Goal: Task Accomplishment & Management: Use online tool/utility

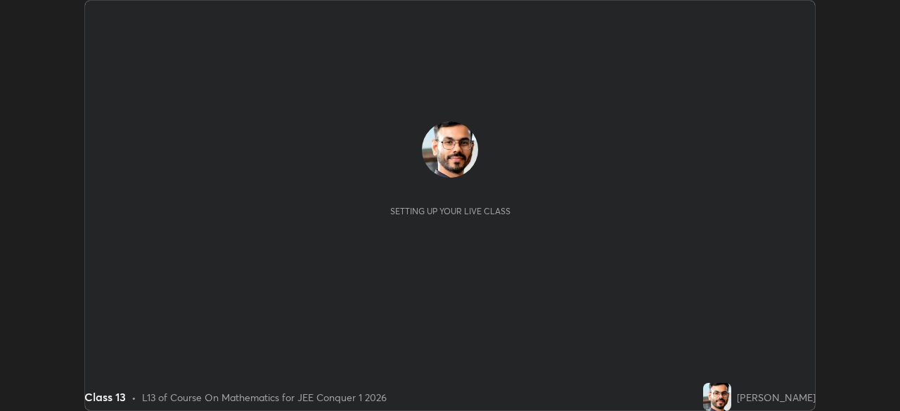
scroll to position [411, 899]
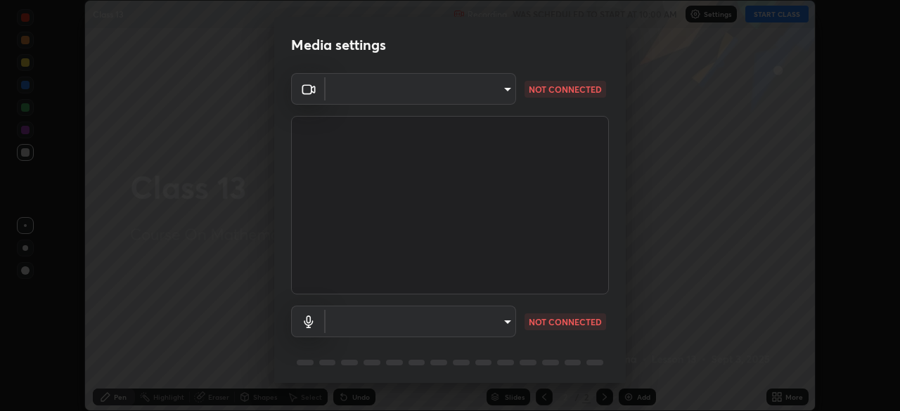
type input "6de8c8c8c69a591e8c739c30eda71f68b62f532a13bcefb910f5f36625bfec2e"
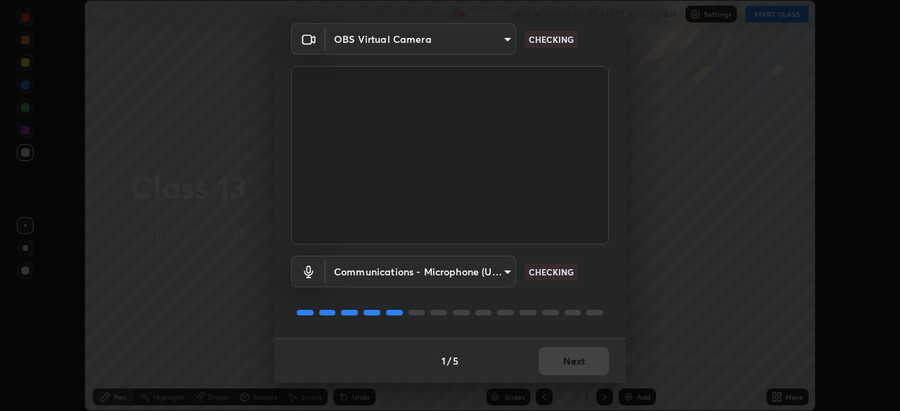
click at [500, 273] on body "Erase all Class 13 Recording WAS SCHEDULED TO START AT 10:00 AM Settings START …" at bounding box center [450, 205] width 900 height 411
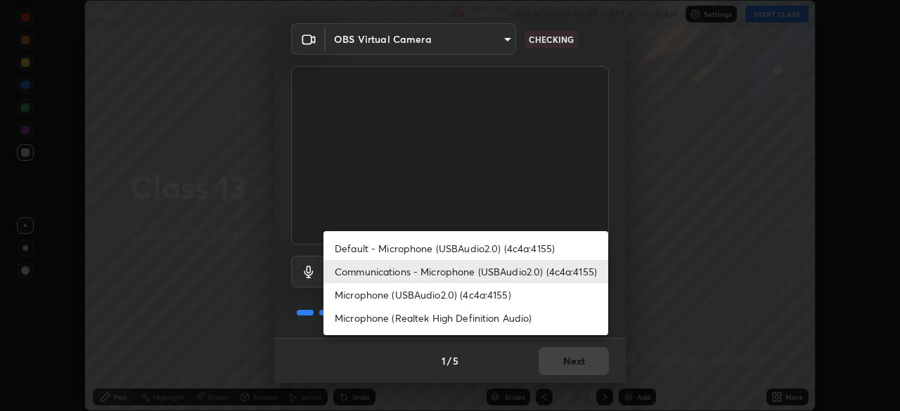
click at [507, 245] on li "Default - Microphone (USBAudio2.0) (4c4a:4155)" at bounding box center [465, 248] width 285 height 23
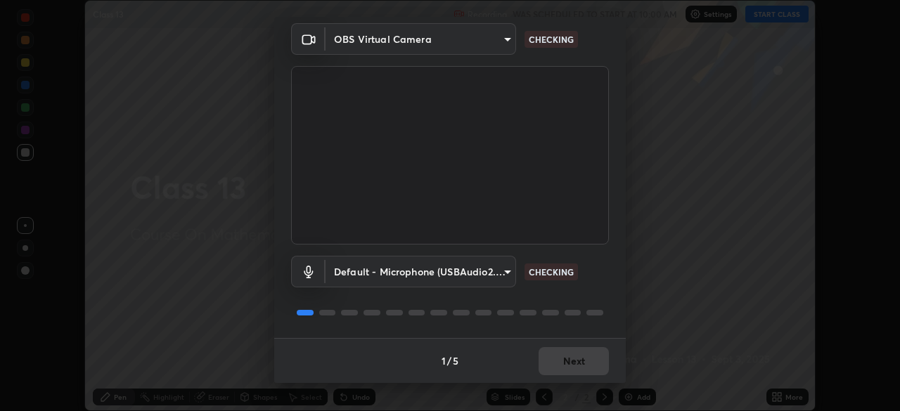
click at [485, 275] on body "Erase all Class 13 Recording WAS SCHEDULED TO START AT 10:00 AM Settings START …" at bounding box center [450, 205] width 900 height 411
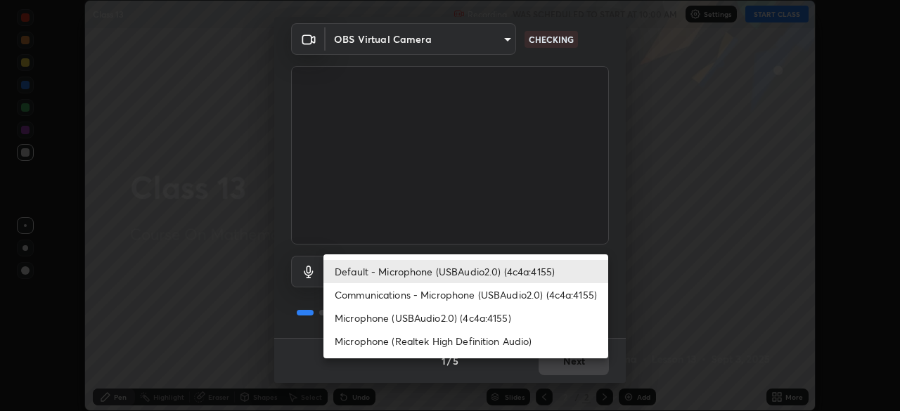
click at [483, 295] on li "Communications - Microphone (USBAudio2.0) (4c4a:4155)" at bounding box center [465, 294] width 285 height 23
type input "communications"
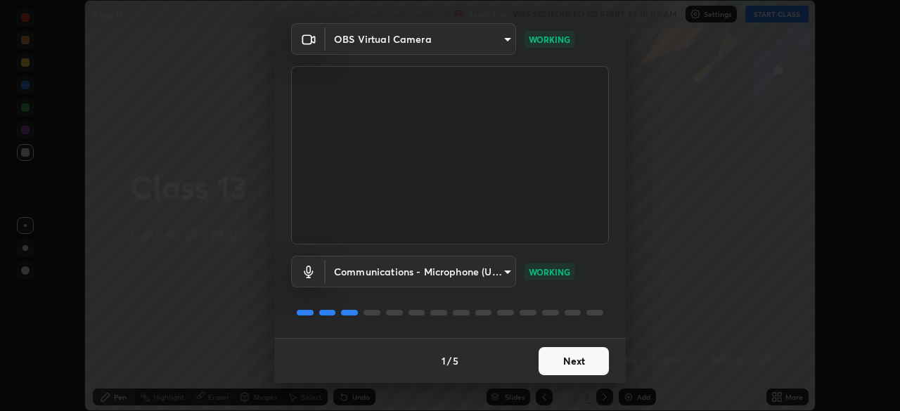
click at [570, 361] on button "Next" at bounding box center [574, 361] width 70 height 28
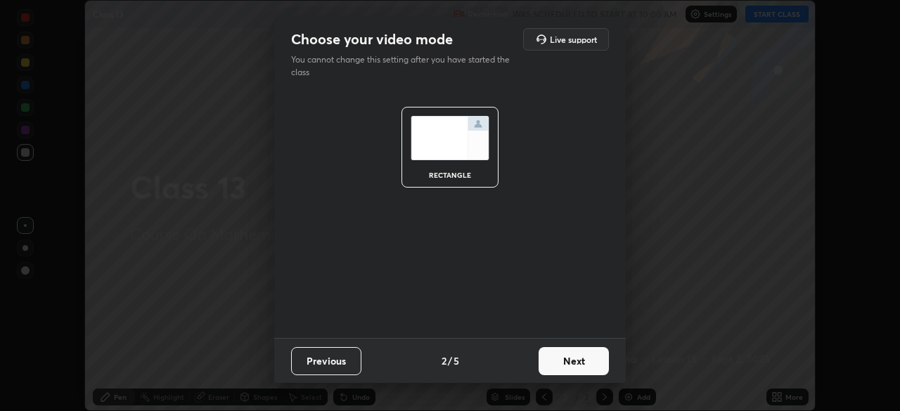
scroll to position [0, 0]
click at [580, 365] on button "Next" at bounding box center [574, 361] width 70 height 28
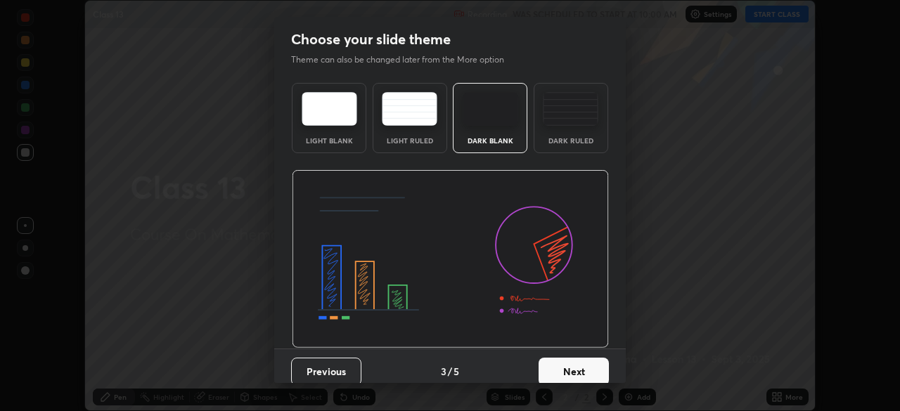
click at [584, 366] on button "Next" at bounding box center [574, 372] width 70 height 28
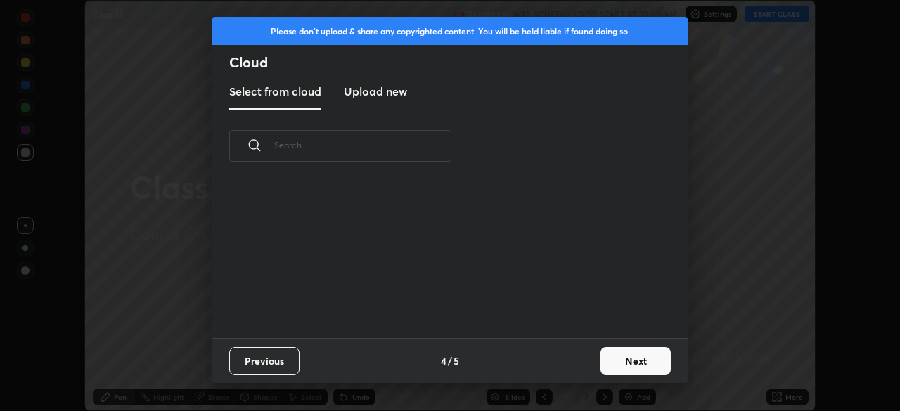
click at [610, 359] on button "Next" at bounding box center [635, 361] width 70 height 28
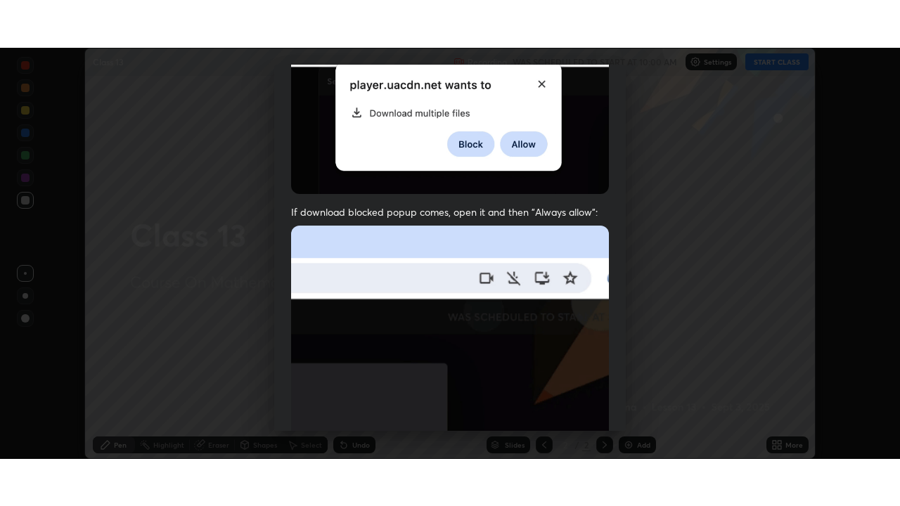
scroll to position [337, 0]
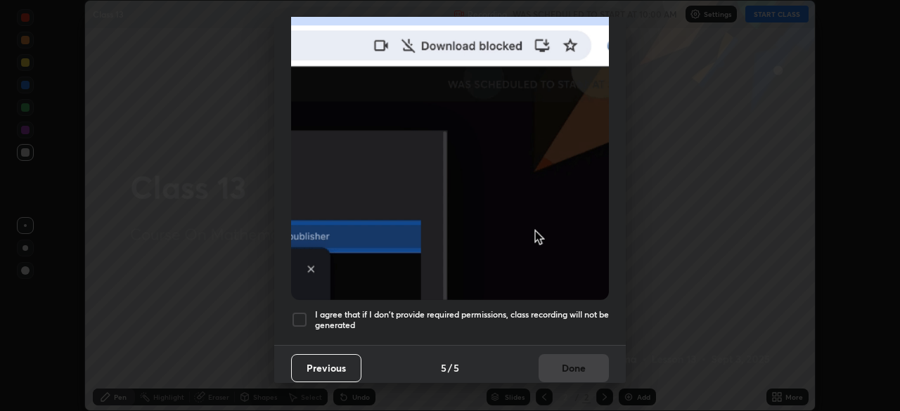
click at [540, 309] on h5 "I agree that if I don't provide required permissions, class recording will not …" at bounding box center [462, 320] width 294 height 22
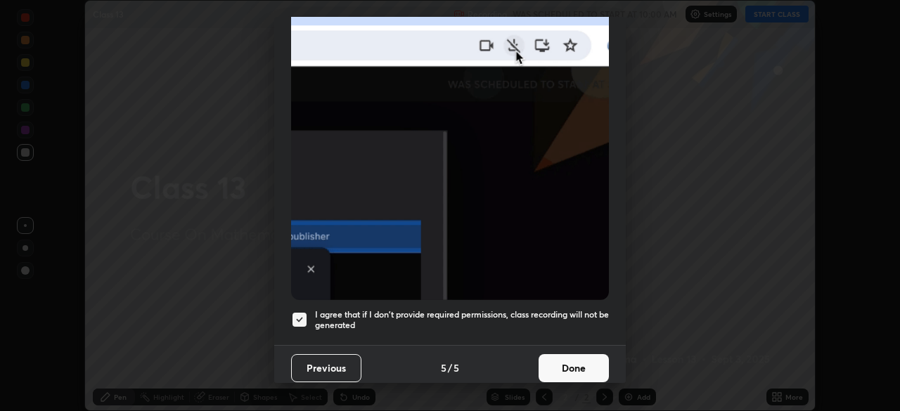
click at [580, 360] on button "Done" at bounding box center [574, 368] width 70 height 28
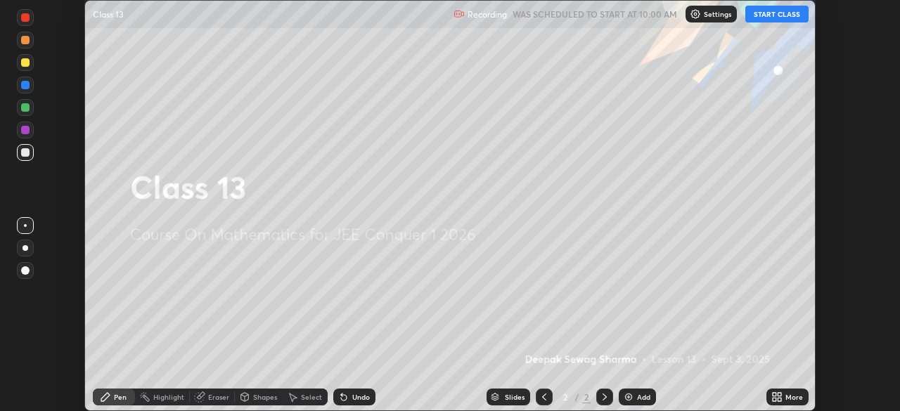
click at [782, 13] on button "START CLASS" at bounding box center [776, 14] width 63 height 17
click at [778, 398] on icon at bounding box center [780, 400] width 4 height 4
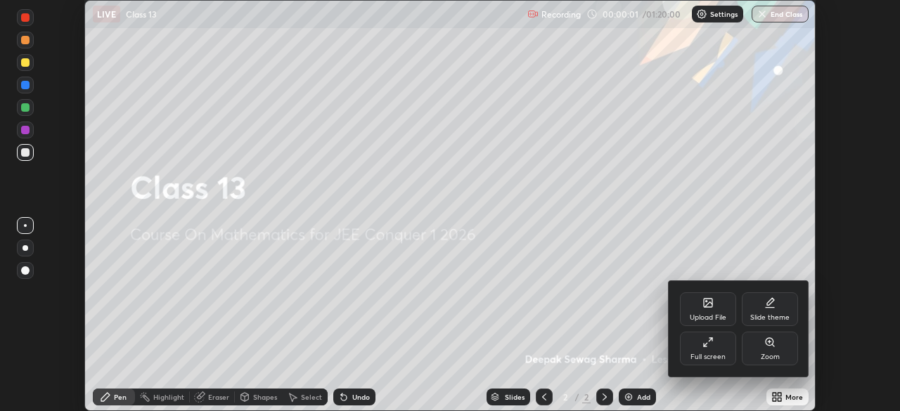
click at [714, 348] on div "Full screen" at bounding box center [708, 349] width 56 height 34
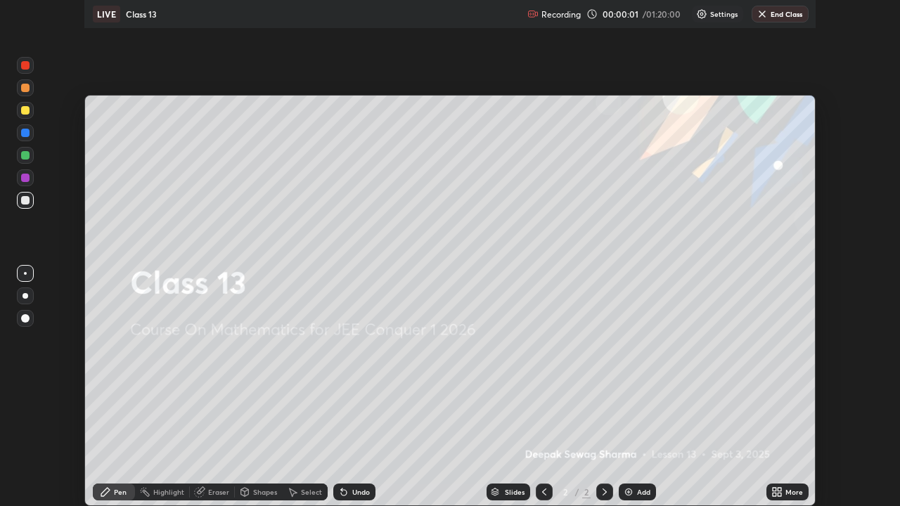
scroll to position [506, 900]
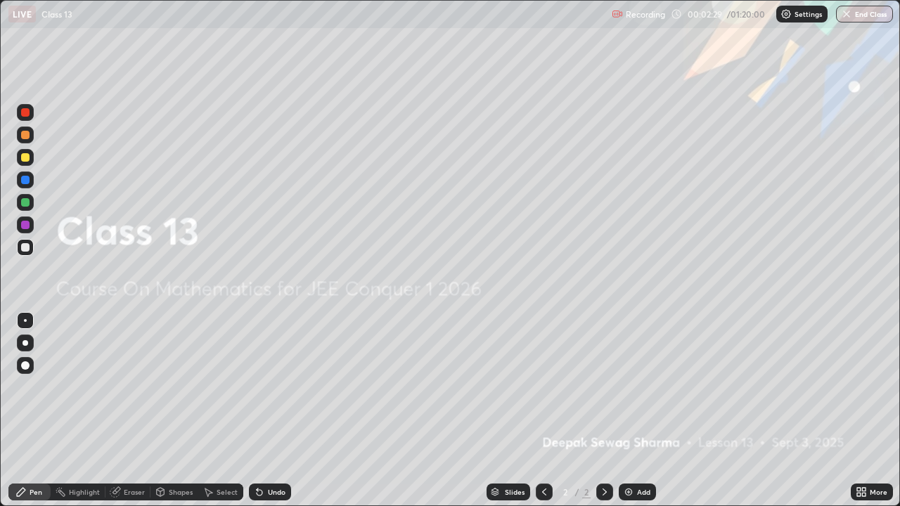
click at [27, 343] on div at bounding box center [25, 343] width 6 height 6
click at [25, 200] on div at bounding box center [25, 202] width 8 height 8
click at [630, 411] on img at bounding box center [628, 492] width 11 height 11
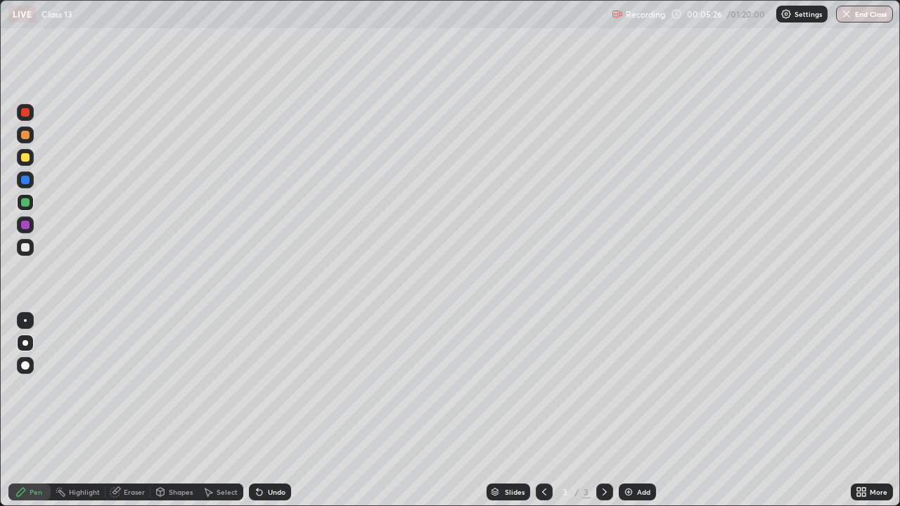
click at [26, 251] on div at bounding box center [25, 247] width 8 height 8
click at [167, 411] on div "Shapes" at bounding box center [174, 492] width 48 height 17
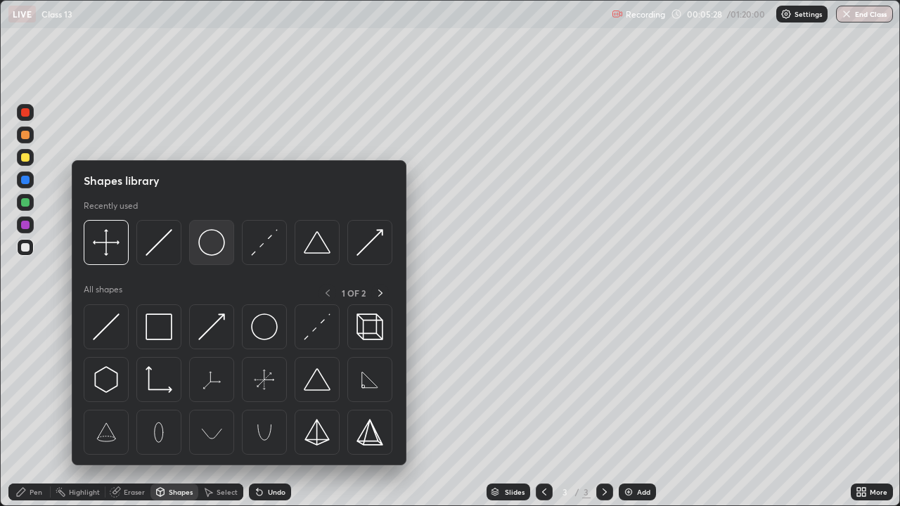
click at [210, 247] on img at bounding box center [211, 242] width 27 height 27
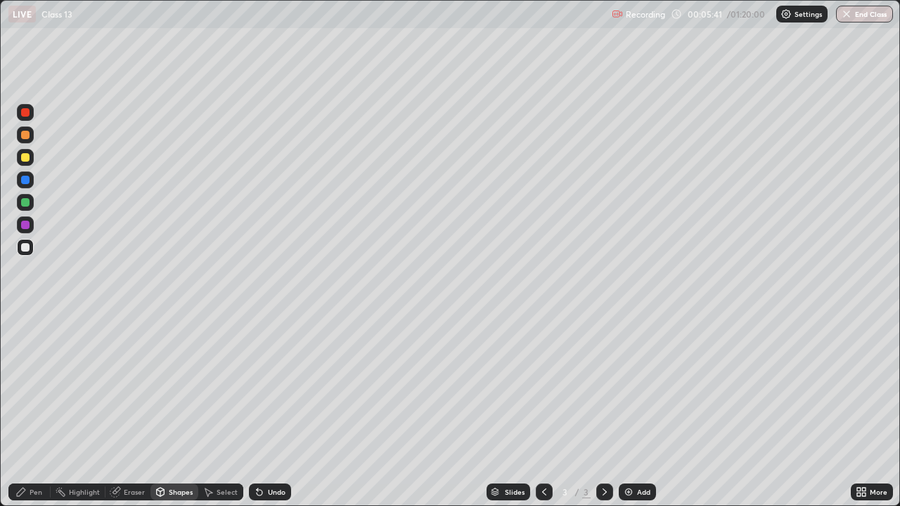
click at [27, 411] on div "Pen" at bounding box center [29, 492] width 42 height 17
click at [27, 160] on div at bounding box center [25, 157] width 8 height 8
click at [169, 411] on div "Shapes" at bounding box center [181, 492] width 24 height 7
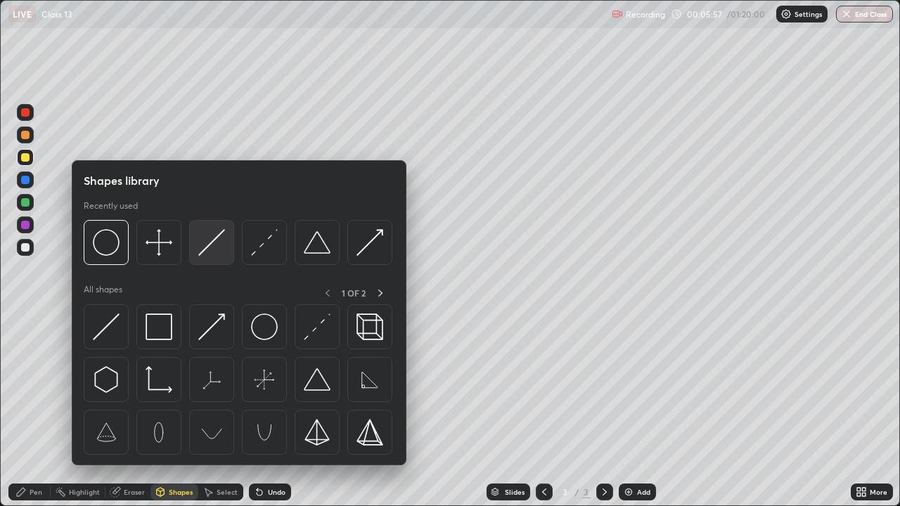
click at [207, 253] on img at bounding box center [211, 242] width 27 height 27
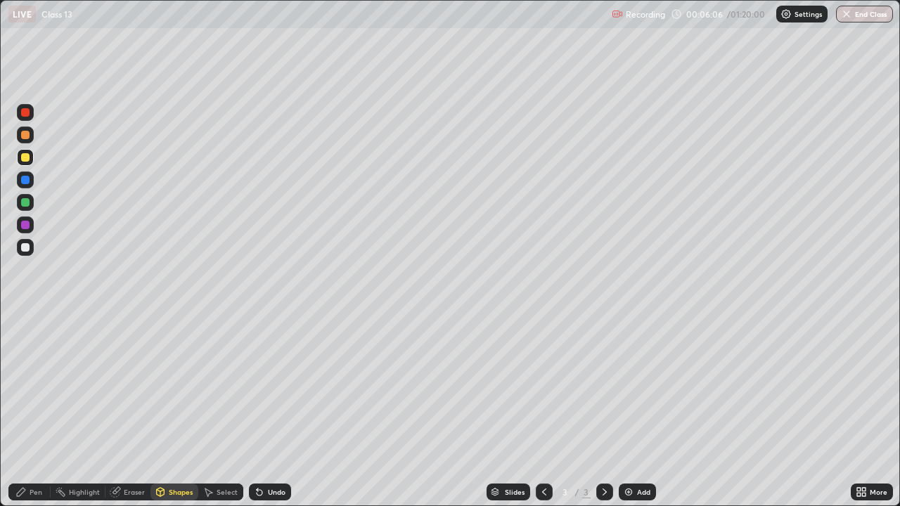
click at [160, 411] on icon at bounding box center [161, 492] width 8 height 8
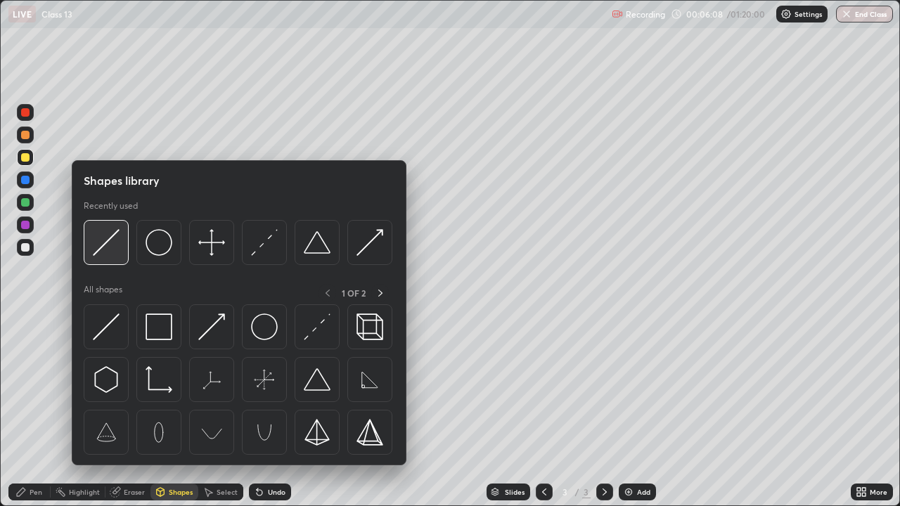
click at [106, 250] on img at bounding box center [106, 242] width 27 height 27
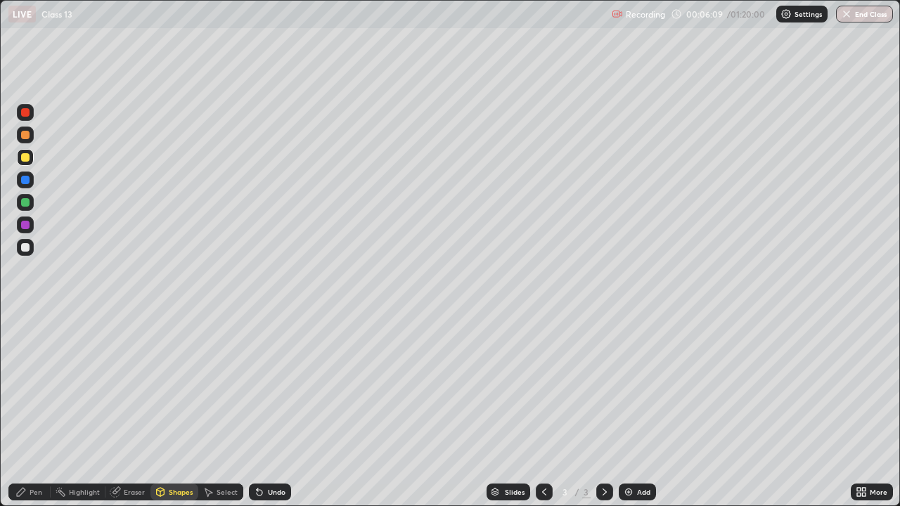
click at [23, 202] on div at bounding box center [25, 202] width 8 height 8
click at [25, 226] on div at bounding box center [25, 225] width 8 height 8
click at [25, 180] on div at bounding box center [25, 180] width 8 height 8
click at [30, 411] on div "Pen" at bounding box center [36, 492] width 13 height 7
click at [27, 137] on div at bounding box center [25, 135] width 8 height 8
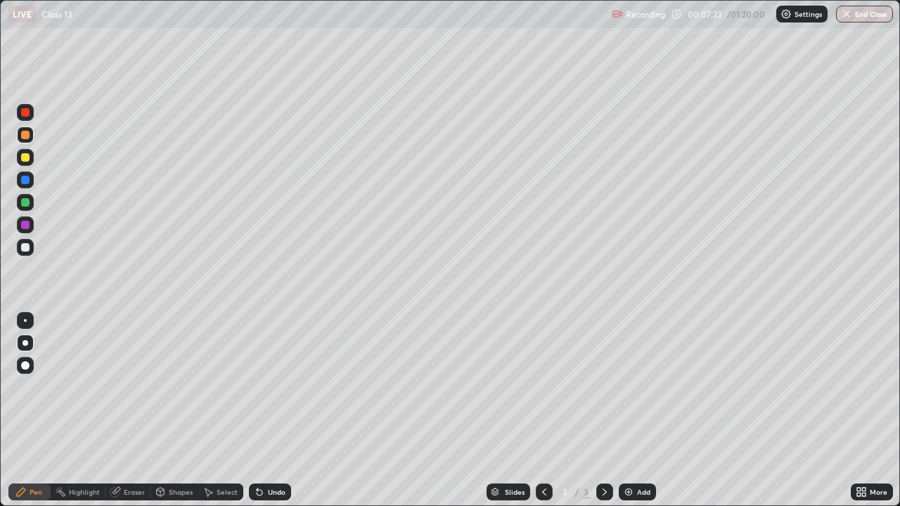
click at [165, 411] on div "Shapes" at bounding box center [174, 492] width 48 height 17
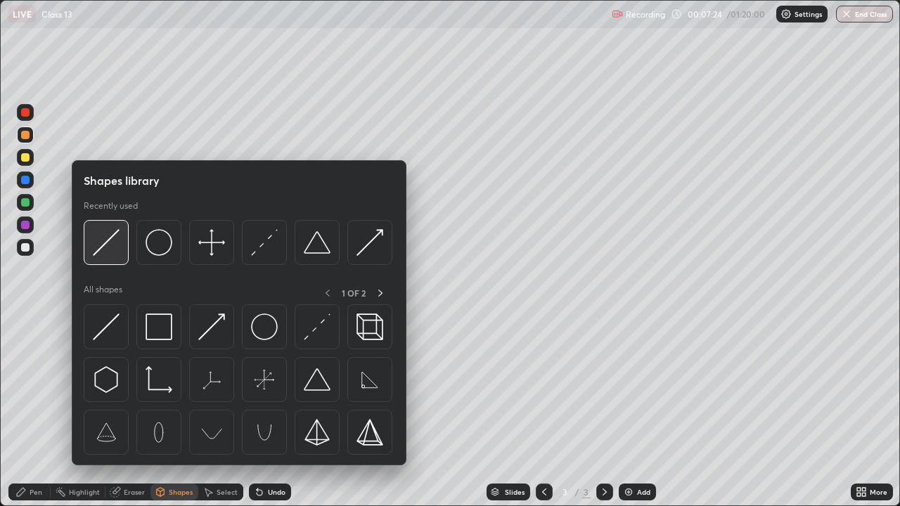
click at [112, 246] on img at bounding box center [106, 242] width 27 height 27
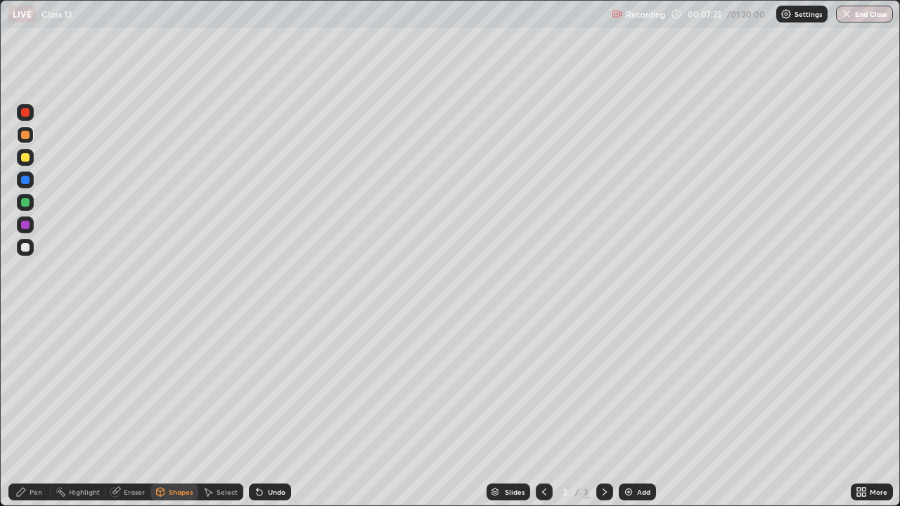
click at [23, 203] on div at bounding box center [25, 202] width 8 height 8
click at [27, 411] on div "Pen" at bounding box center [29, 492] width 42 height 17
click at [24, 226] on div at bounding box center [25, 225] width 8 height 8
click at [605, 411] on icon at bounding box center [604, 492] width 11 height 11
click at [629, 411] on img at bounding box center [628, 492] width 11 height 11
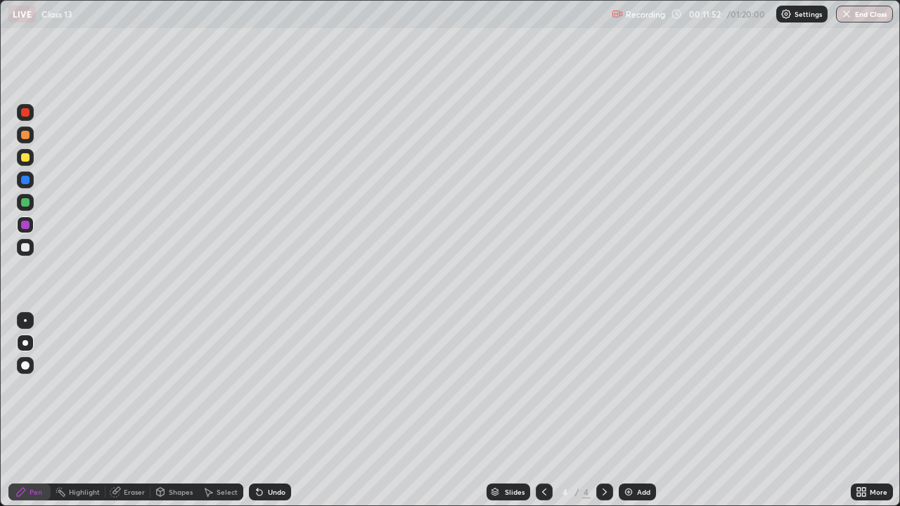
click at [22, 157] on div at bounding box center [25, 157] width 8 height 8
click at [542, 411] on icon at bounding box center [544, 492] width 4 height 7
click at [602, 411] on icon at bounding box center [604, 492] width 11 height 11
click at [167, 411] on div "Shapes" at bounding box center [174, 492] width 48 height 17
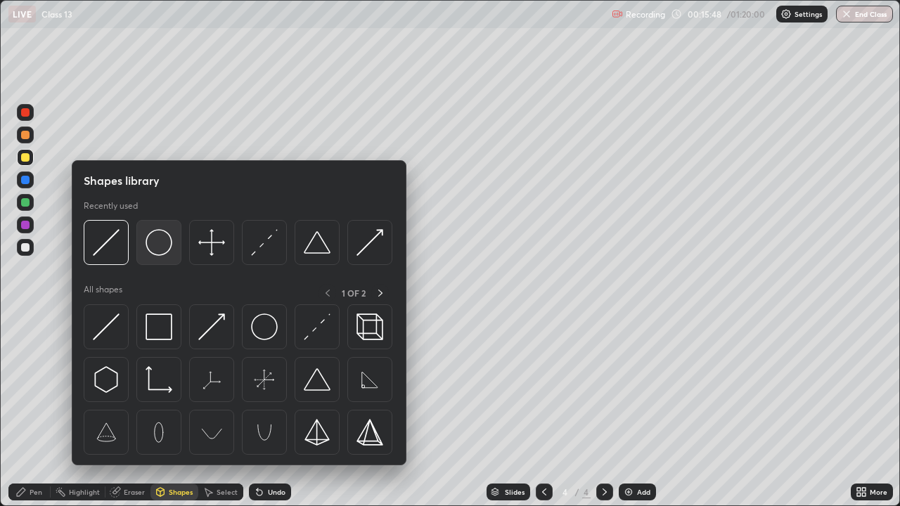
click at [153, 248] on img at bounding box center [159, 242] width 27 height 27
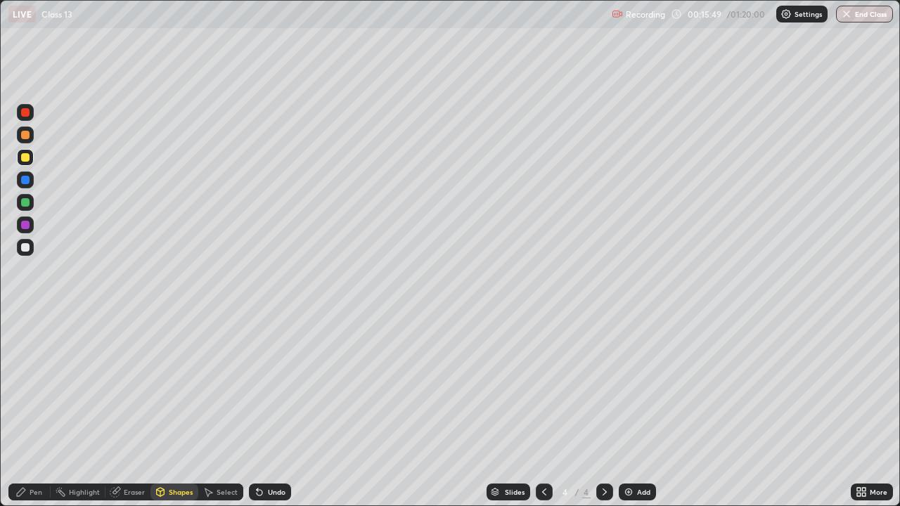
click at [32, 248] on div at bounding box center [25, 247] width 17 height 17
click at [29, 411] on div "Pen" at bounding box center [29, 492] width 42 height 17
click at [25, 225] on div at bounding box center [25, 225] width 8 height 8
click at [25, 202] on div at bounding box center [25, 202] width 8 height 8
click at [167, 411] on div "Shapes" at bounding box center [174, 492] width 48 height 17
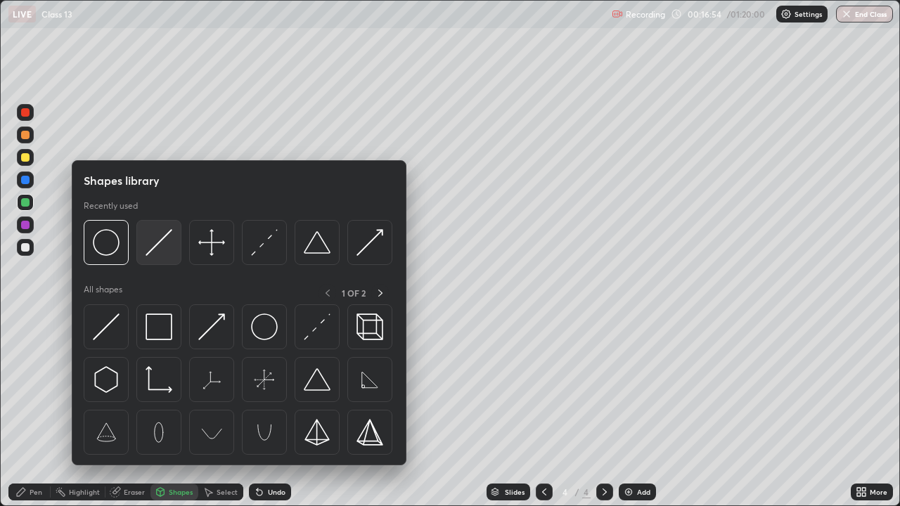
click at [158, 245] on img at bounding box center [159, 242] width 27 height 27
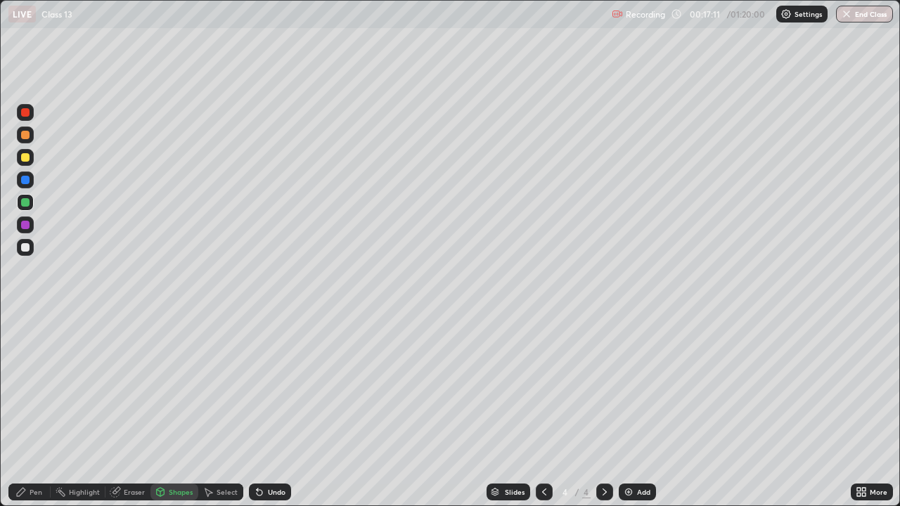
click at [263, 411] on div "Undo" at bounding box center [270, 492] width 42 height 17
click at [22, 411] on icon at bounding box center [21, 492] width 8 height 8
click at [26, 157] on div at bounding box center [25, 157] width 8 height 8
click at [25, 203] on div at bounding box center [25, 202] width 8 height 8
click at [27, 226] on div at bounding box center [25, 225] width 8 height 8
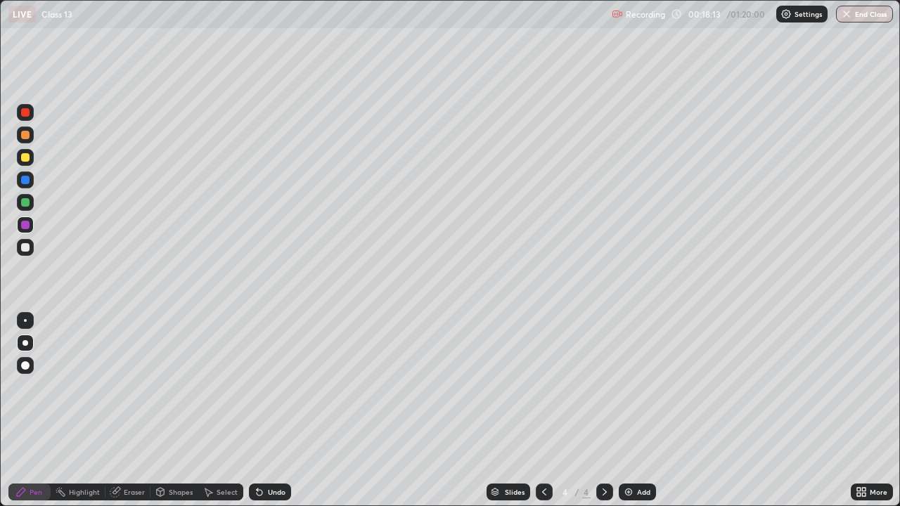
click at [165, 411] on div "Shapes" at bounding box center [174, 492] width 48 height 17
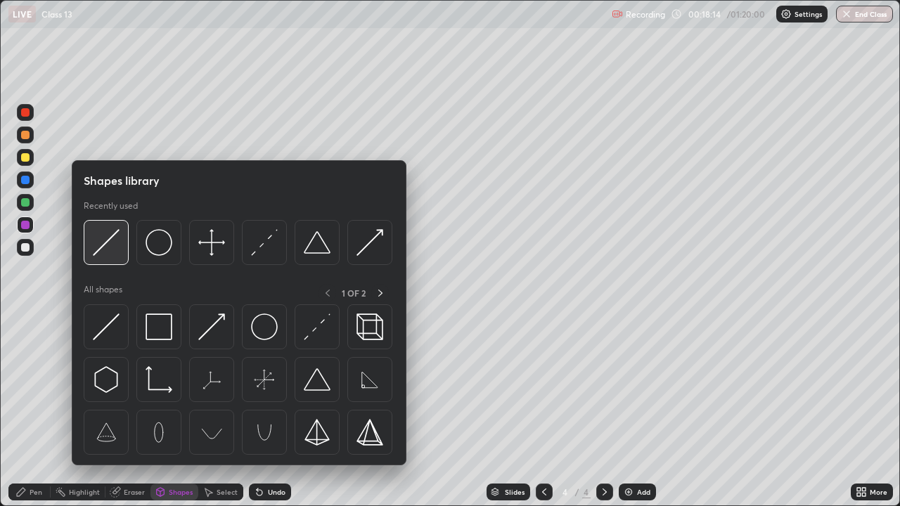
click at [114, 244] on img at bounding box center [106, 242] width 27 height 27
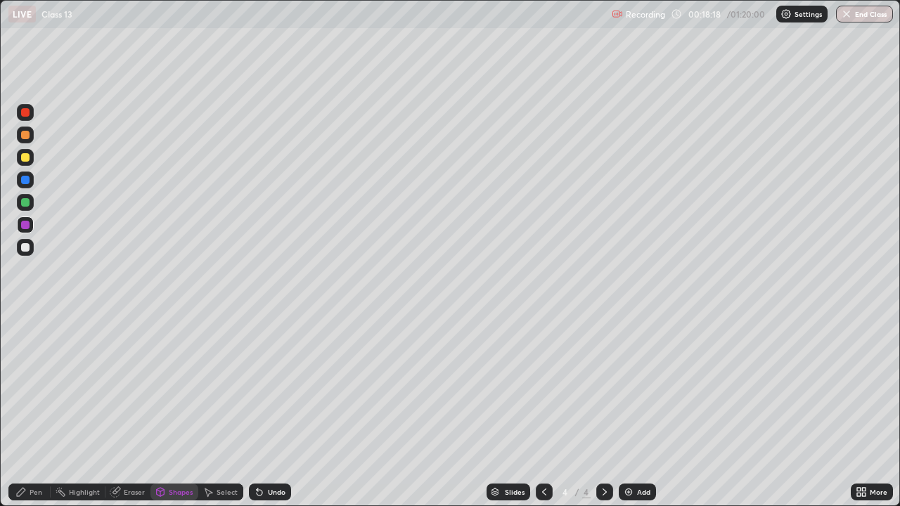
click at [25, 411] on icon at bounding box center [20, 492] width 11 height 11
click at [27, 244] on div at bounding box center [25, 247] width 8 height 8
click at [603, 411] on icon at bounding box center [604, 492] width 11 height 11
click at [633, 411] on div "Add" at bounding box center [637, 492] width 37 height 17
click at [24, 155] on div at bounding box center [25, 157] width 8 height 8
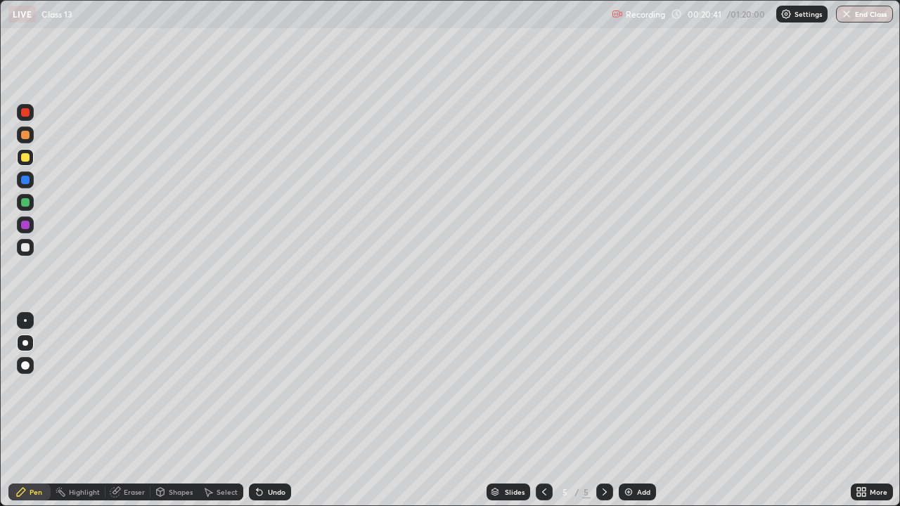
click at [28, 249] on div at bounding box center [25, 247] width 8 height 8
click at [548, 411] on div at bounding box center [544, 492] width 17 height 17
click at [603, 411] on icon at bounding box center [604, 492] width 11 height 11
click at [27, 249] on div at bounding box center [25, 247] width 8 height 8
click at [172, 411] on div "Shapes" at bounding box center [181, 492] width 24 height 7
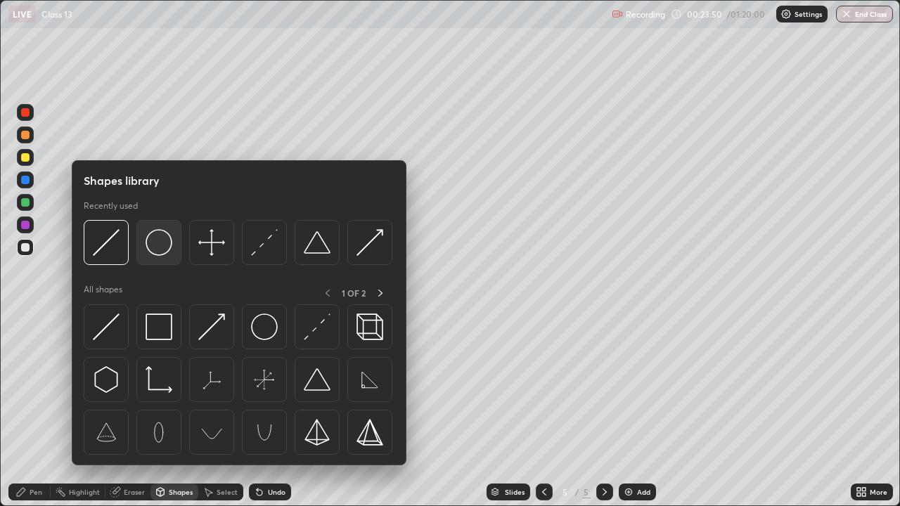
click at [157, 249] on img at bounding box center [159, 242] width 27 height 27
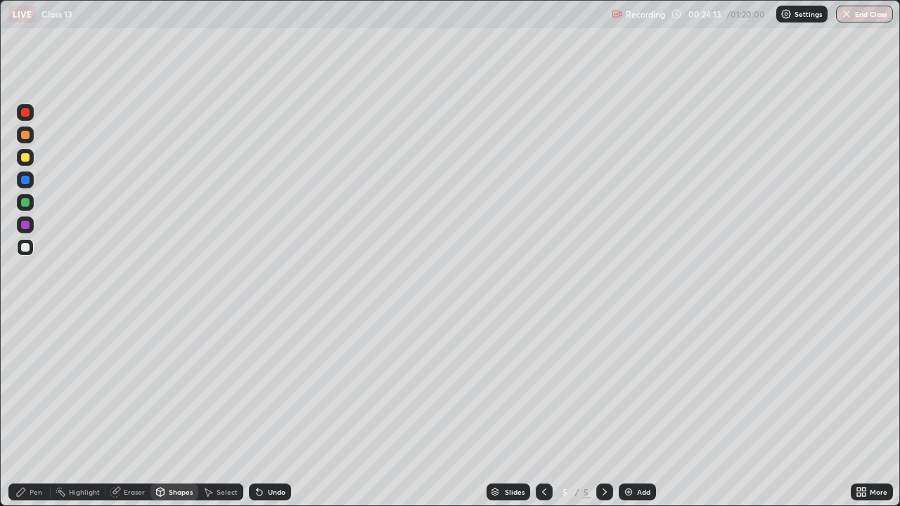
click at [30, 411] on div "Pen" at bounding box center [36, 492] width 13 height 7
click at [27, 222] on div at bounding box center [25, 225] width 8 height 8
click at [165, 411] on div "Shapes" at bounding box center [174, 492] width 48 height 17
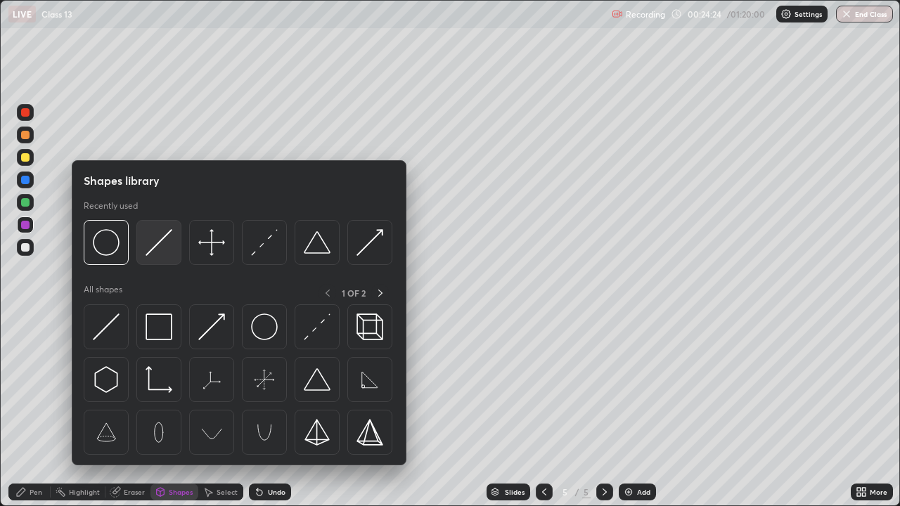
click at [161, 251] on img at bounding box center [159, 242] width 27 height 27
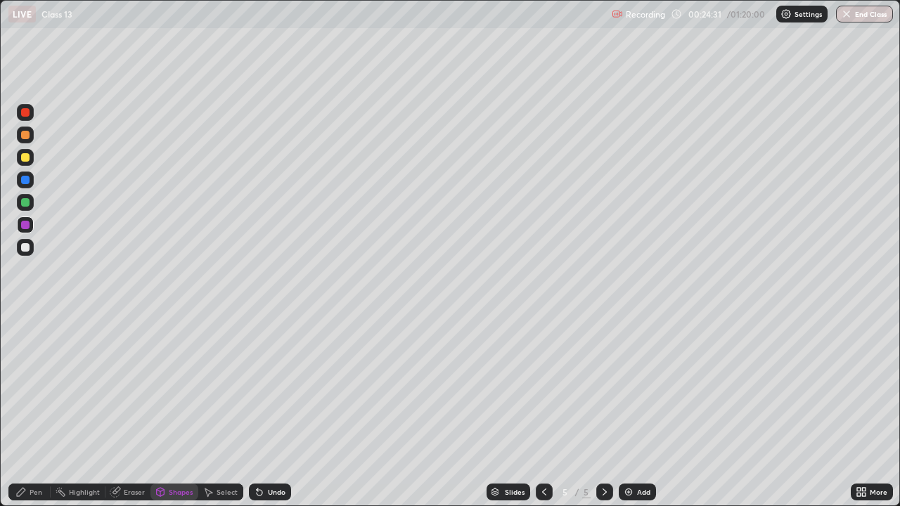
click at [36, 411] on div "Pen" at bounding box center [36, 492] width 13 height 7
click at [165, 411] on div "Shapes" at bounding box center [174, 492] width 48 height 17
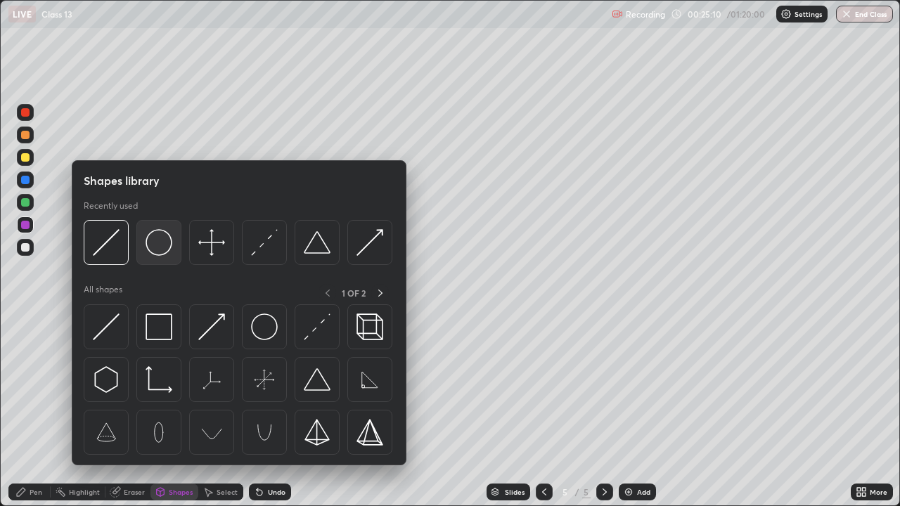
click at [158, 247] on img at bounding box center [159, 242] width 27 height 27
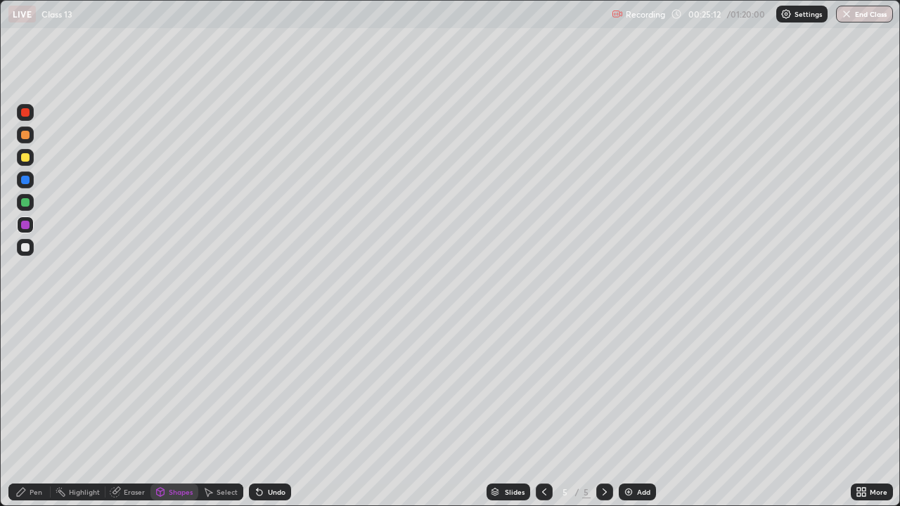
click at [24, 135] on div at bounding box center [25, 135] width 8 height 8
click at [31, 411] on div "Pen" at bounding box center [36, 492] width 13 height 7
click at [127, 411] on div "Eraser" at bounding box center [134, 492] width 21 height 7
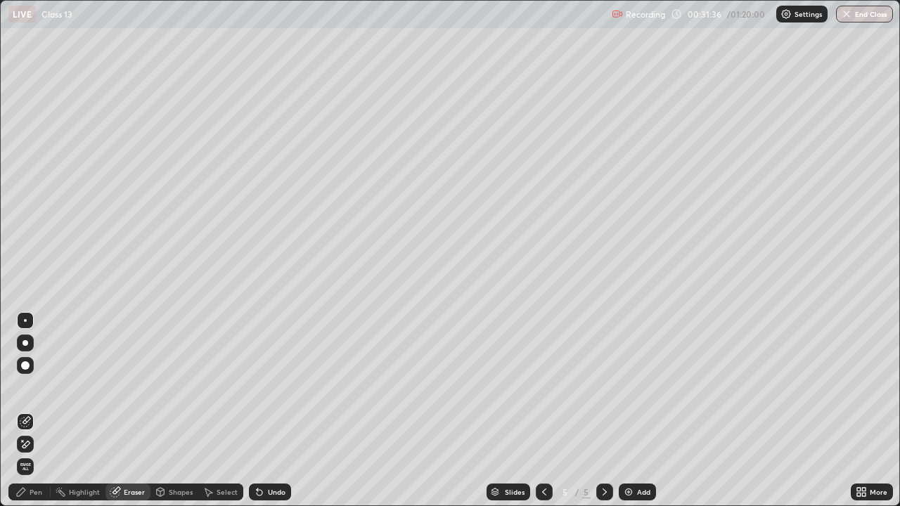
click at [23, 411] on icon at bounding box center [26, 444] width 8 height 7
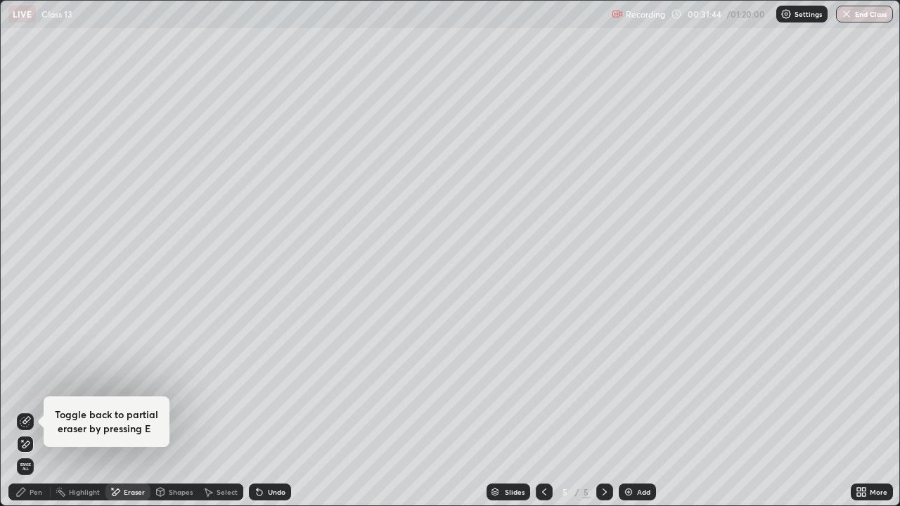
click at [25, 411] on icon at bounding box center [20, 492] width 11 height 11
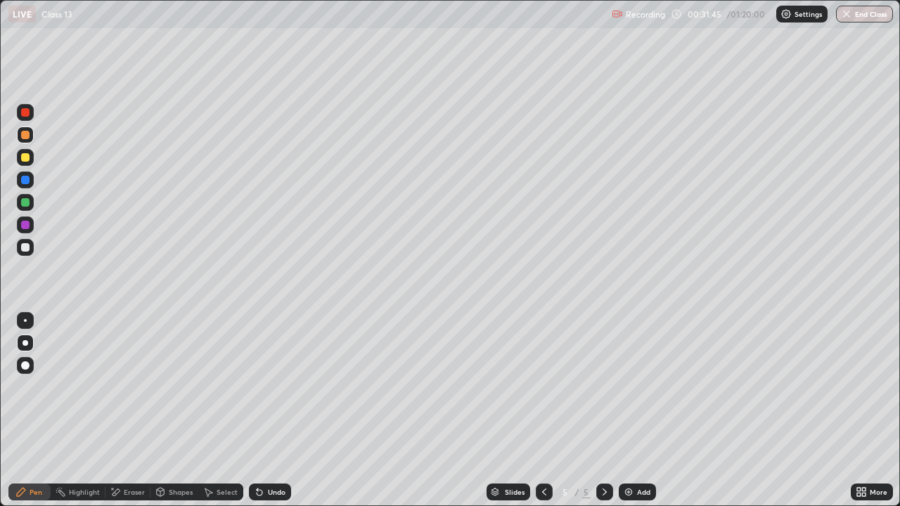
click at [24, 224] on div at bounding box center [25, 225] width 8 height 8
click at [602, 411] on icon at bounding box center [604, 492] width 11 height 11
click at [633, 411] on div "Add" at bounding box center [637, 492] width 37 height 17
click at [212, 411] on icon at bounding box center [207, 492] width 11 height 11
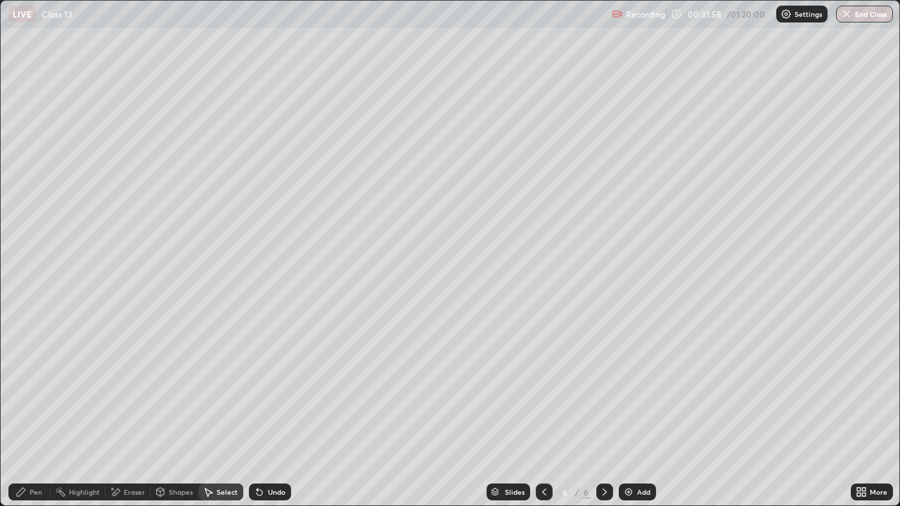
click at [165, 411] on div "Shapes" at bounding box center [174, 492] width 48 height 17
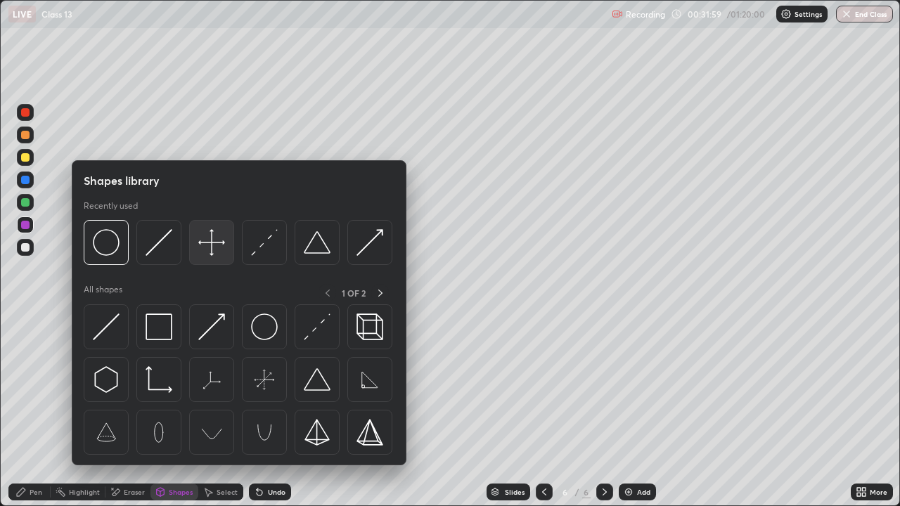
click at [211, 240] on img at bounding box center [211, 242] width 27 height 27
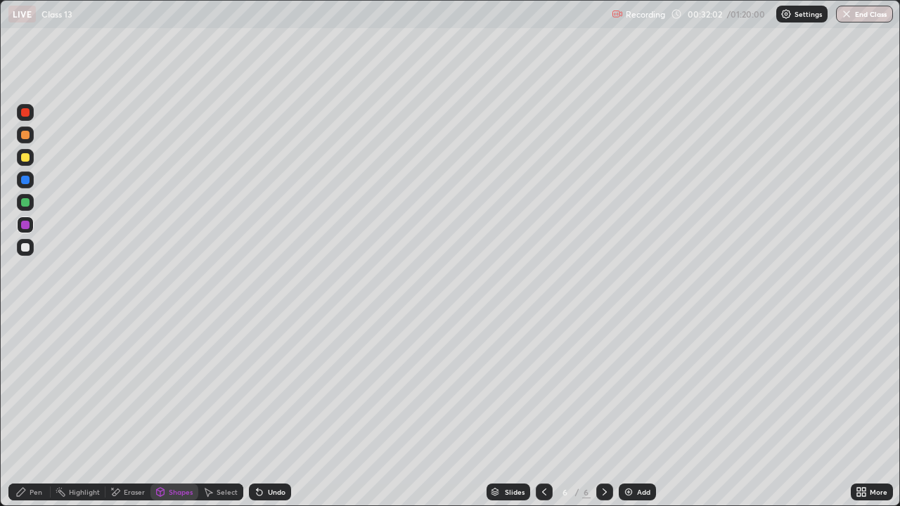
click at [33, 411] on div "Pen" at bounding box center [36, 492] width 13 height 7
click at [33, 248] on div at bounding box center [25, 247] width 17 height 17
click at [268, 411] on div "Undo" at bounding box center [277, 492] width 18 height 7
click at [174, 411] on div "Shapes" at bounding box center [181, 492] width 24 height 7
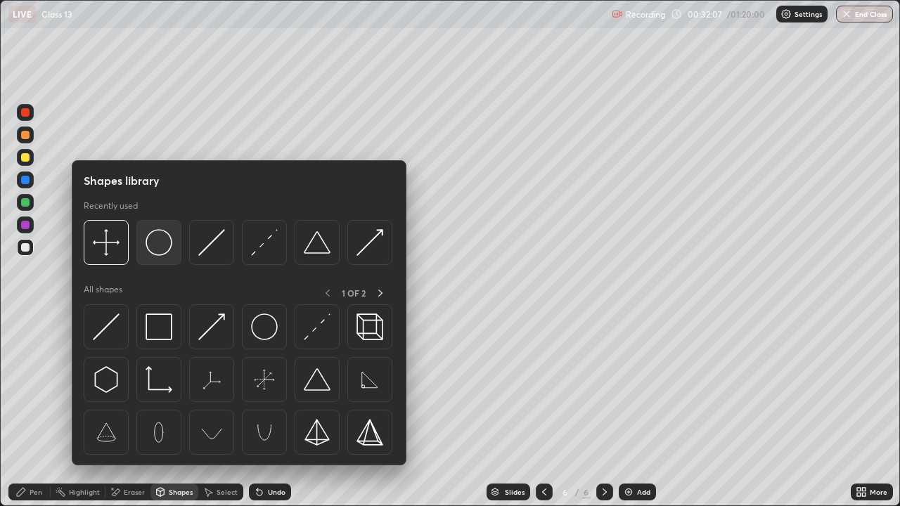
click at [162, 253] on img at bounding box center [159, 242] width 27 height 27
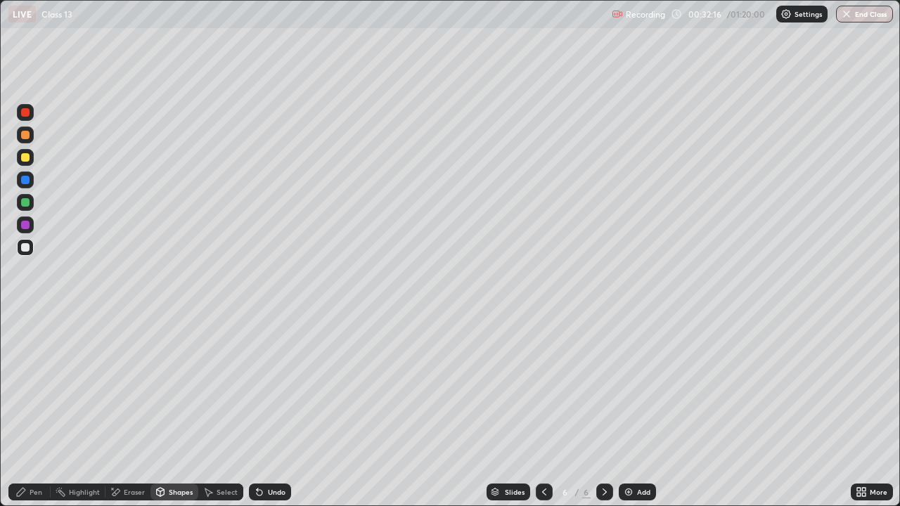
click at [23, 411] on icon at bounding box center [20, 492] width 11 height 11
click at [25, 158] on div at bounding box center [25, 157] width 8 height 8
click at [167, 411] on div "Shapes" at bounding box center [174, 492] width 48 height 17
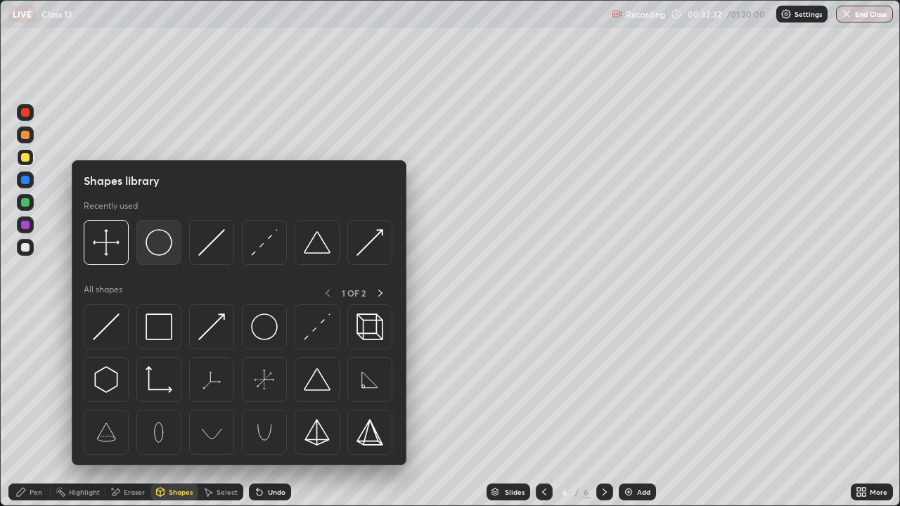
click at [155, 247] on img at bounding box center [159, 242] width 27 height 27
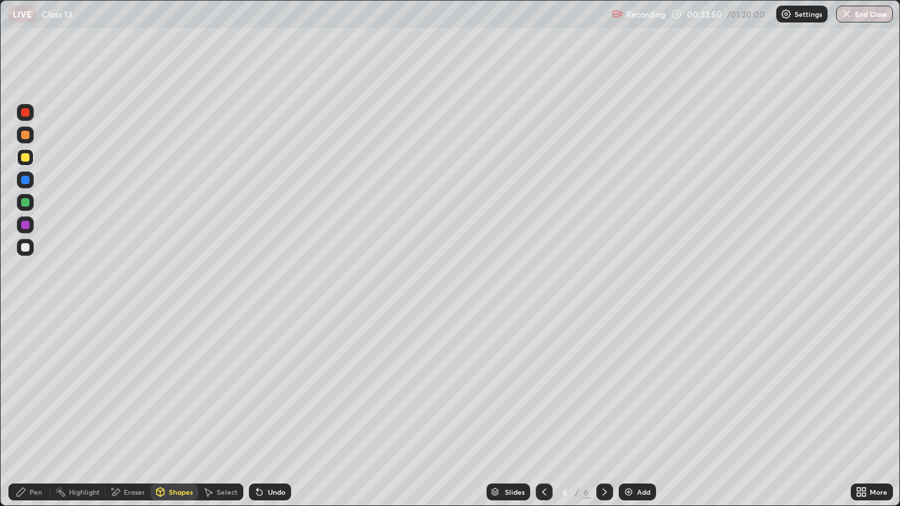
click at [24, 411] on icon at bounding box center [21, 492] width 8 height 8
click at [25, 200] on div at bounding box center [25, 202] width 8 height 8
click at [169, 411] on div "Shapes" at bounding box center [181, 492] width 24 height 7
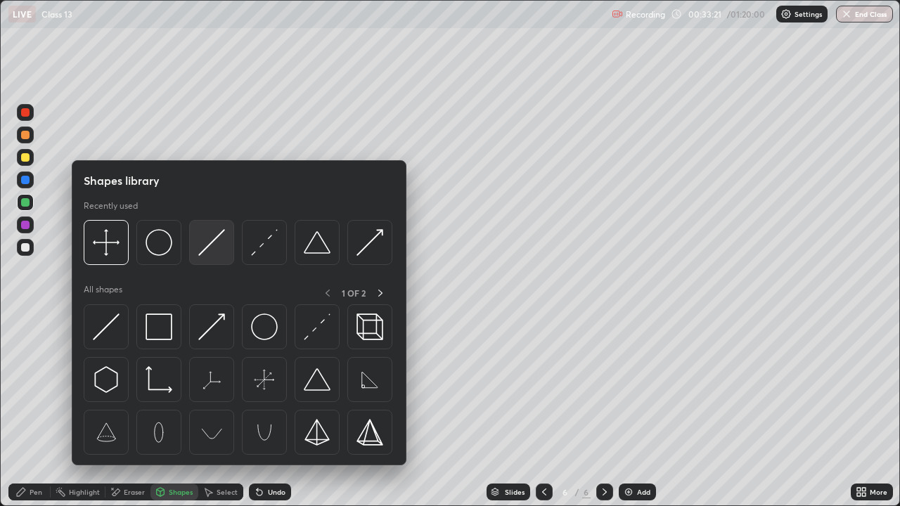
click at [210, 254] on img at bounding box center [211, 242] width 27 height 27
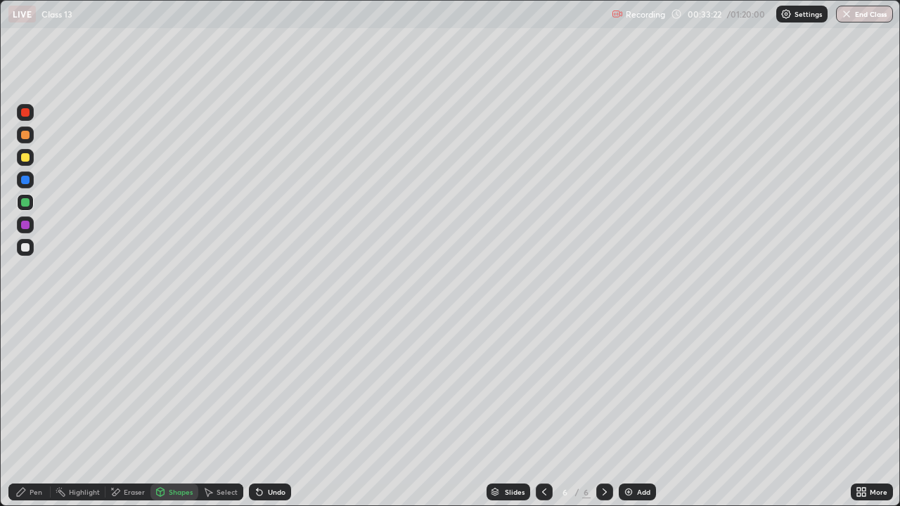
click at [25, 178] on div at bounding box center [25, 180] width 8 height 8
click at [257, 411] on icon at bounding box center [257, 489] width 1 height 1
click at [265, 411] on div "Undo" at bounding box center [270, 492] width 42 height 17
click at [122, 411] on div "Eraser" at bounding box center [127, 492] width 45 height 17
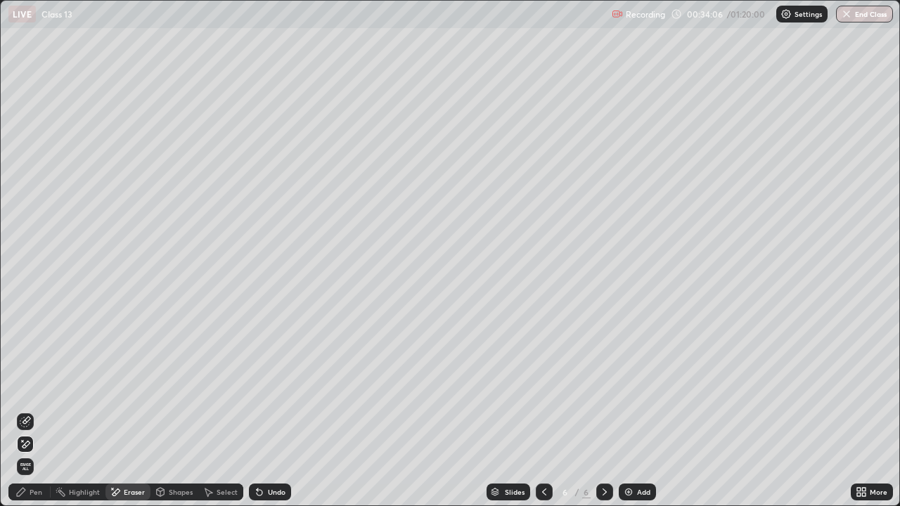
click at [34, 411] on div "Pen" at bounding box center [36, 492] width 13 height 7
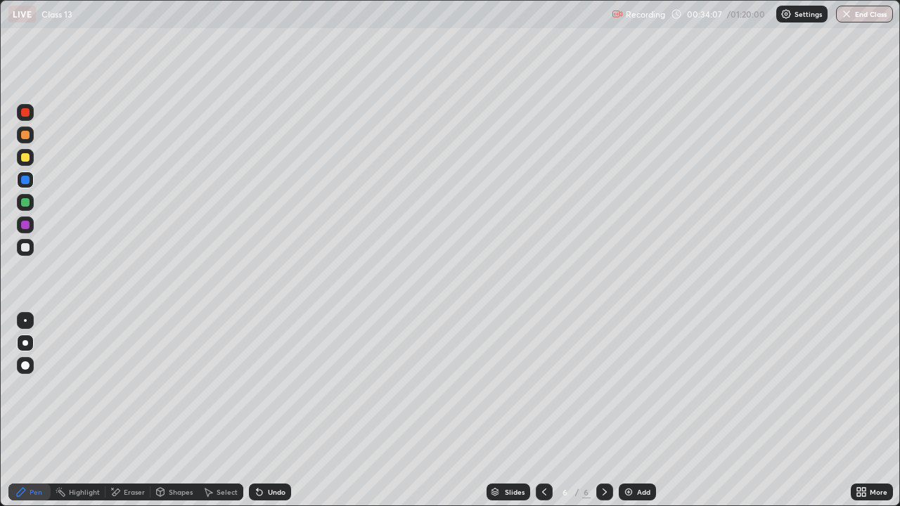
click at [182, 411] on div "Shapes" at bounding box center [181, 492] width 24 height 7
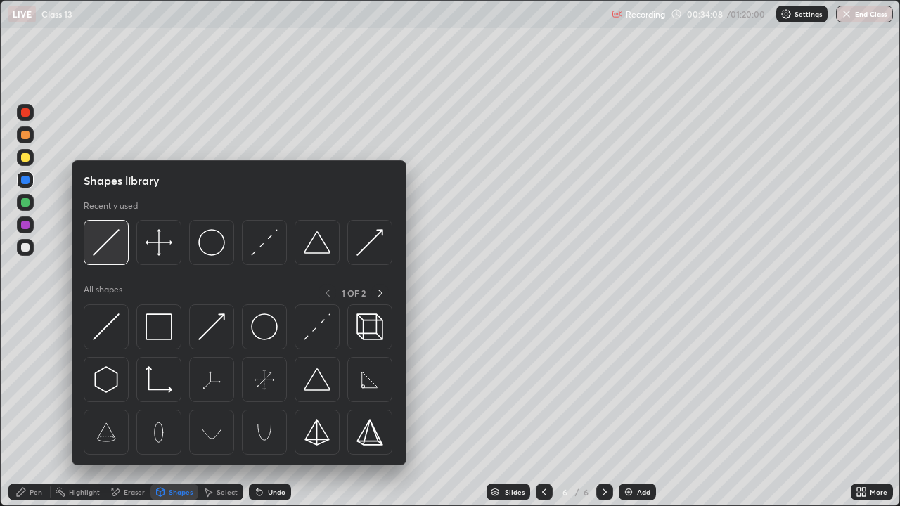
click at [110, 246] on img at bounding box center [106, 242] width 27 height 27
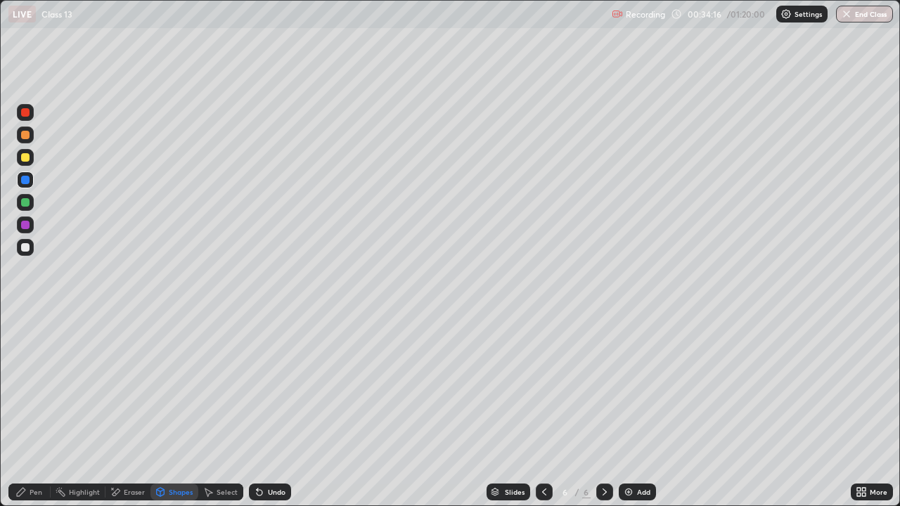
click at [31, 411] on div "Pen" at bounding box center [36, 492] width 13 height 7
click at [25, 201] on div at bounding box center [25, 202] width 8 height 8
click at [27, 228] on div at bounding box center [25, 225] width 8 height 8
click at [543, 411] on icon at bounding box center [544, 492] width 11 height 11
click at [625, 411] on img at bounding box center [628, 492] width 11 height 11
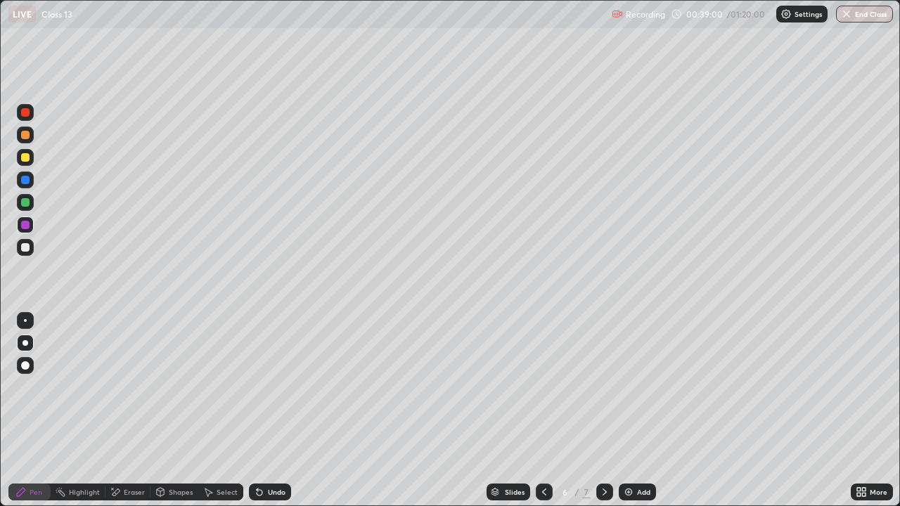
click at [543, 411] on icon at bounding box center [544, 492] width 11 height 11
click at [602, 411] on icon at bounding box center [604, 492] width 11 height 11
click at [26, 183] on div at bounding box center [25, 180] width 8 height 8
click at [539, 411] on icon at bounding box center [544, 492] width 11 height 11
click at [604, 411] on icon at bounding box center [604, 492] width 11 height 11
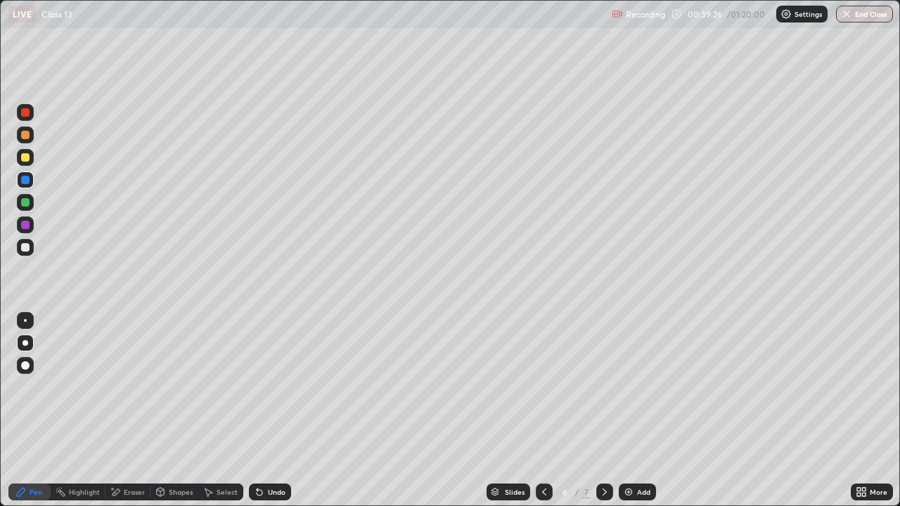
click at [262, 411] on icon at bounding box center [259, 492] width 11 height 11
click at [26, 248] on div at bounding box center [25, 247] width 8 height 8
click at [129, 411] on div "Eraser" at bounding box center [134, 492] width 21 height 7
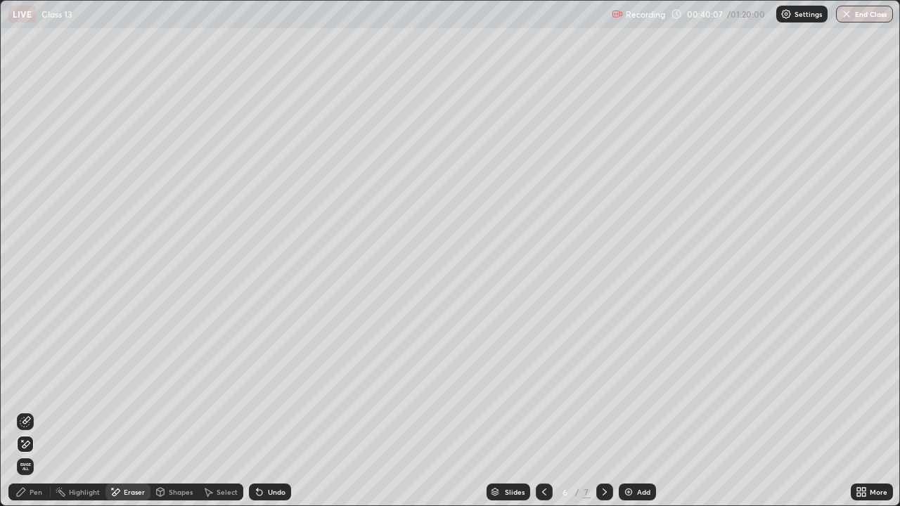
click at [22, 411] on icon at bounding box center [21, 492] width 8 height 8
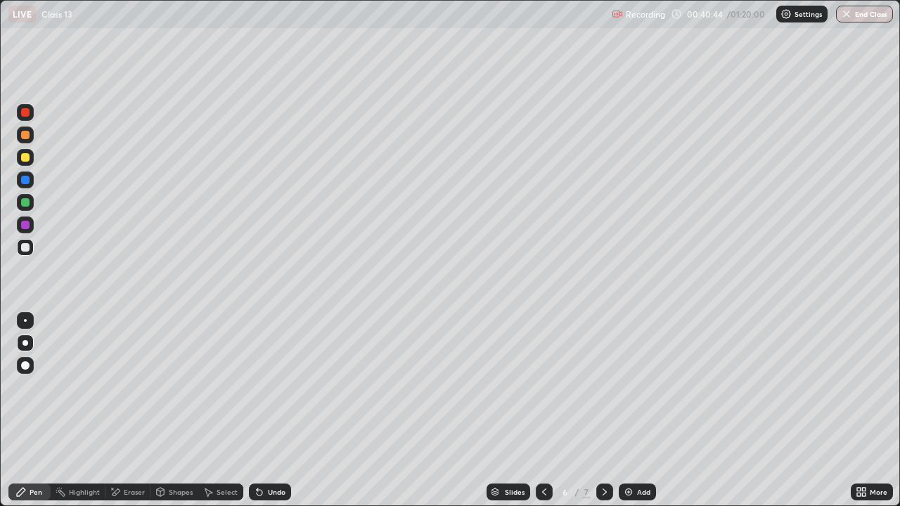
click at [601, 411] on icon at bounding box center [604, 492] width 11 height 11
click at [544, 411] on icon at bounding box center [544, 492] width 11 height 11
click at [543, 411] on icon at bounding box center [544, 492] width 11 height 11
click at [27, 205] on div at bounding box center [25, 202] width 8 height 8
click at [603, 411] on icon at bounding box center [604, 492] width 11 height 11
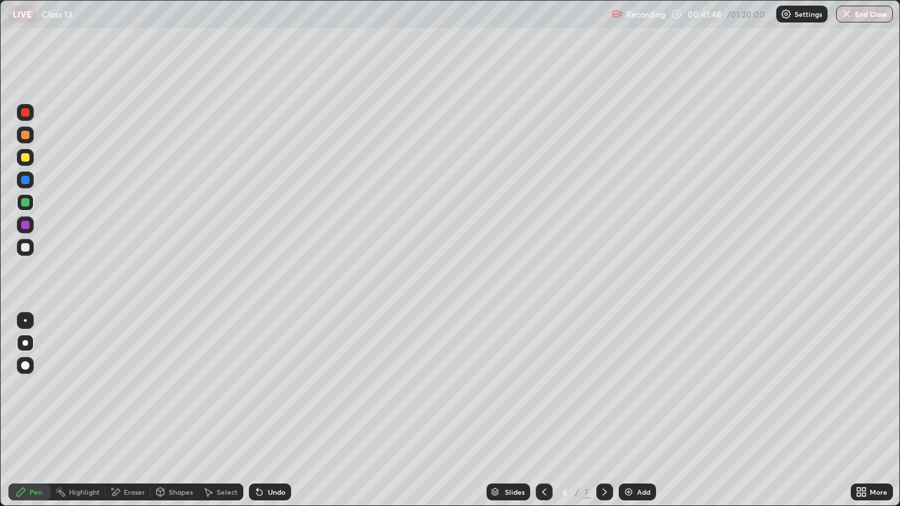
click at [603, 411] on icon at bounding box center [604, 492] width 11 height 11
click at [541, 411] on icon at bounding box center [544, 492] width 11 height 11
click at [603, 411] on icon at bounding box center [604, 492] width 11 height 11
click at [628, 411] on img at bounding box center [628, 492] width 11 height 11
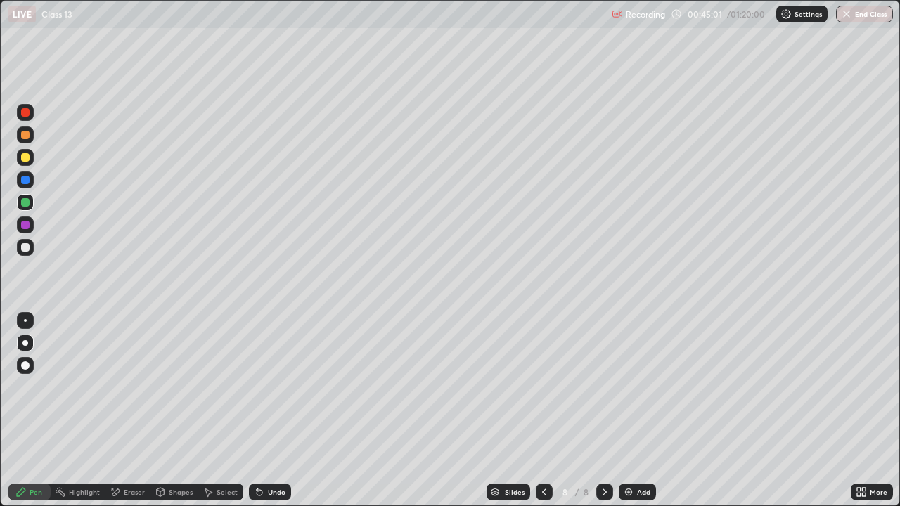
click at [25, 157] on div at bounding box center [25, 157] width 8 height 8
click at [160, 411] on icon at bounding box center [160, 493] width 0 height 5
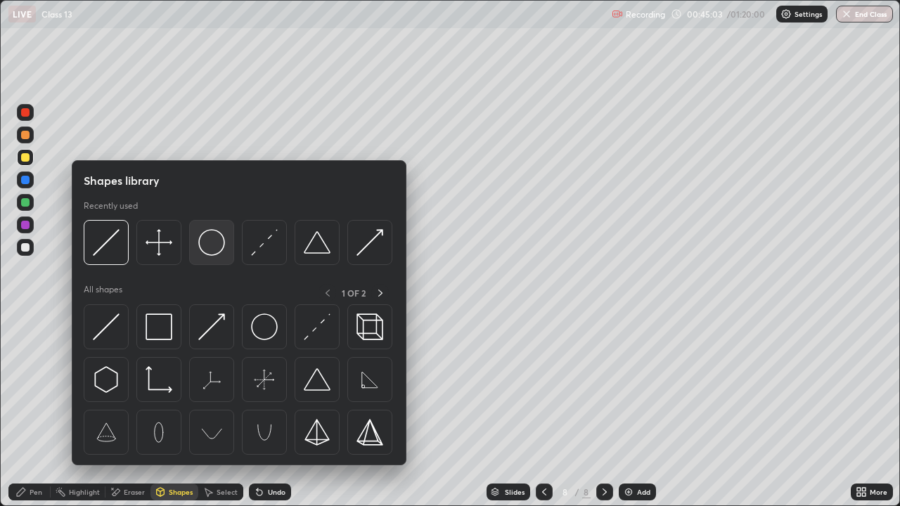
click at [214, 250] on img at bounding box center [211, 242] width 27 height 27
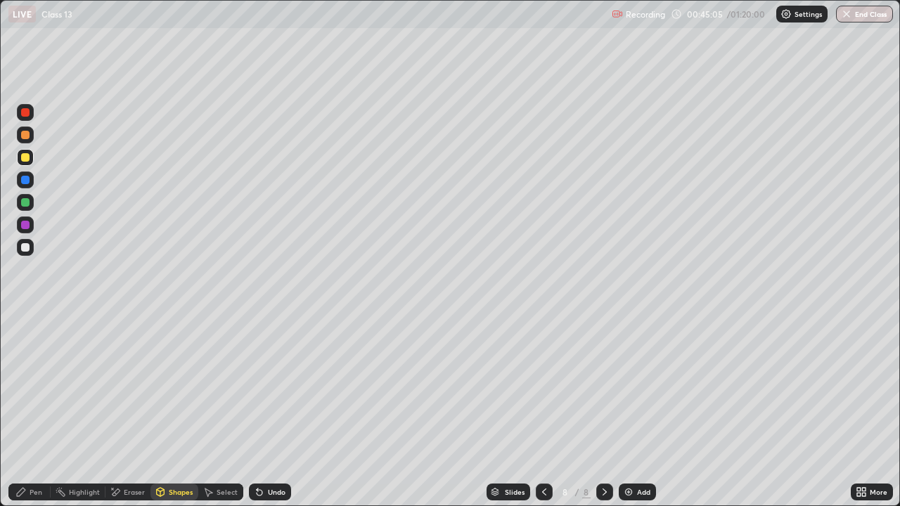
click at [26, 247] on div at bounding box center [25, 247] width 8 height 8
click at [28, 411] on div "Pen" at bounding box center [29, 492] width 42 height 17
click at [28, 136] on div at bounding box center [25, 135] width 8 height 8
click at [27, 200] on div at bounding box center [25, 202] width 8 height 8
click at [171, 411] on div "Shapes" at bounding box center [181, 492] width 24 height 7
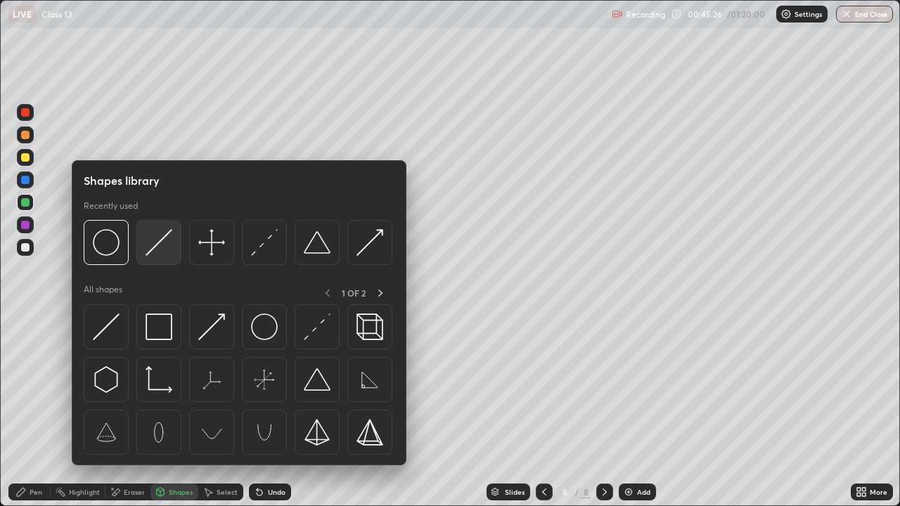
click at [153, 245] on img at bounding box center [159, 242] width 27 height 27
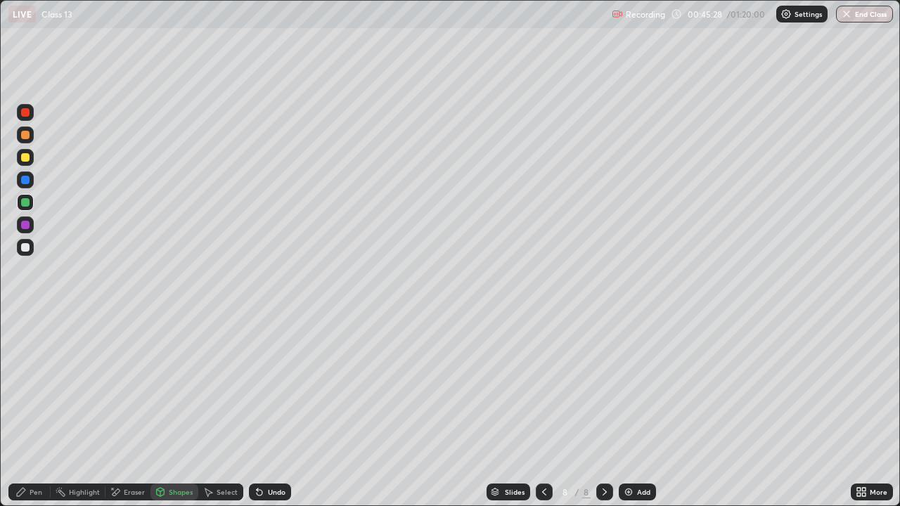
click at [25, 203] on div at bounding box center [25, 202] width 8 height 8
click at [34, 411] on div "Pen" at bounding box center [36, 492] width 13 height 7
click at [27, 223] on div at bounding box center [25, 225] width 8 height 8
click at [27, 203] on div at bounding box center [25, 202] width 8 height 8
click at [27, 177] on div at bounding box center [25, 180] width 8 height 8
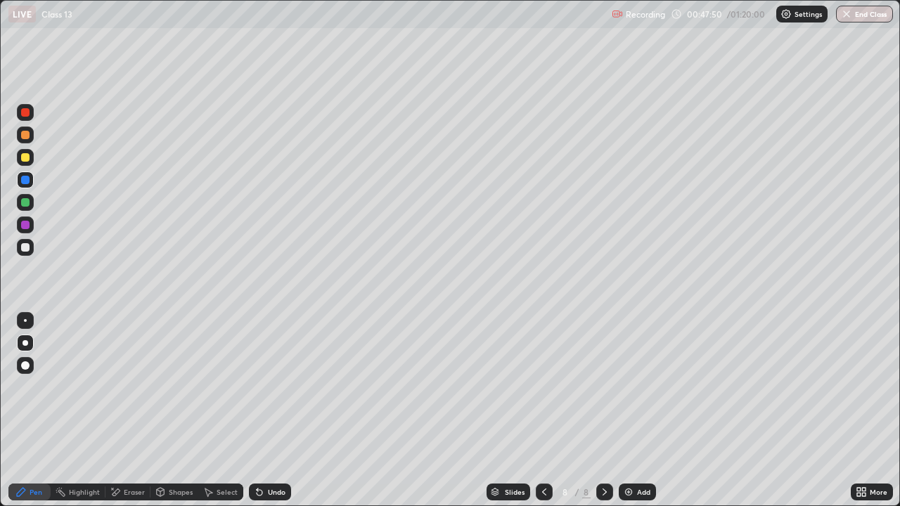
click at [26, 248] on div at bounding box center [25, 247] width 8 height 8
click at [25, 156] on div at bounding box center [25, 157] width 8 height 8
click at [172, 411] on div "Shapes" at bounding box center [181, 492] width 24 height 7
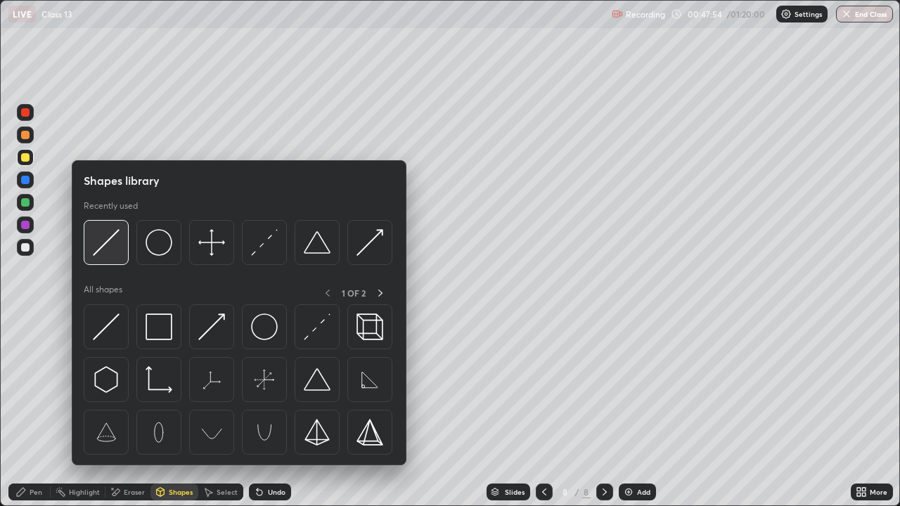
click at [113, 246] on img at bounding box center [106, 242] width 27 height 27
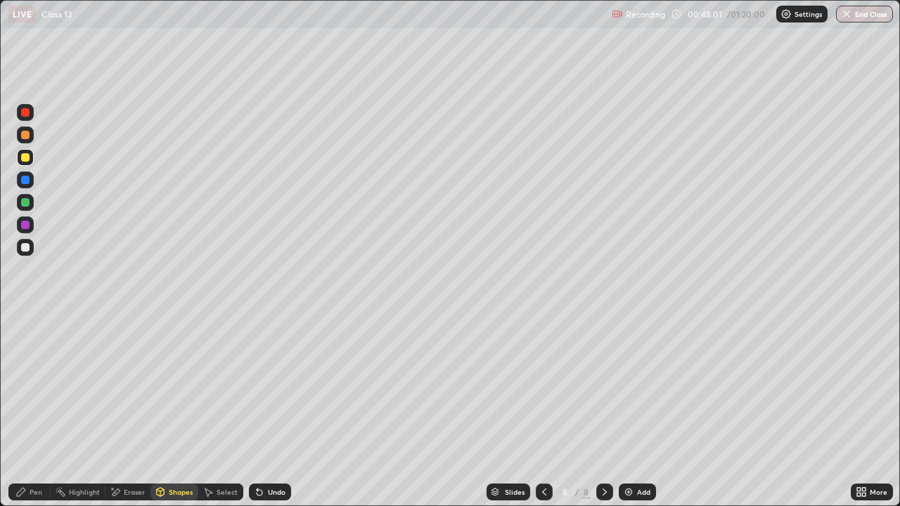
click at [32, 411] on div "Pen" at bounding box center [36, 492] width 13 height 7
click at [26, 223] on div at bounding box center [25, 225] width 8 height 8
click at [173, 411] on div "Shapes" at bounding box center [181, 492] width 24 height 7
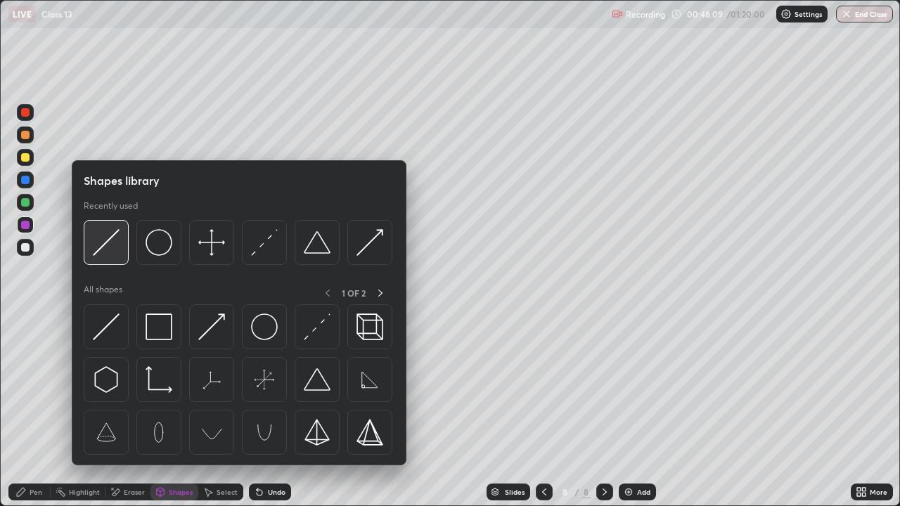
click at [111, 245] on img at bounding box center [106, 242] width 27 height 27
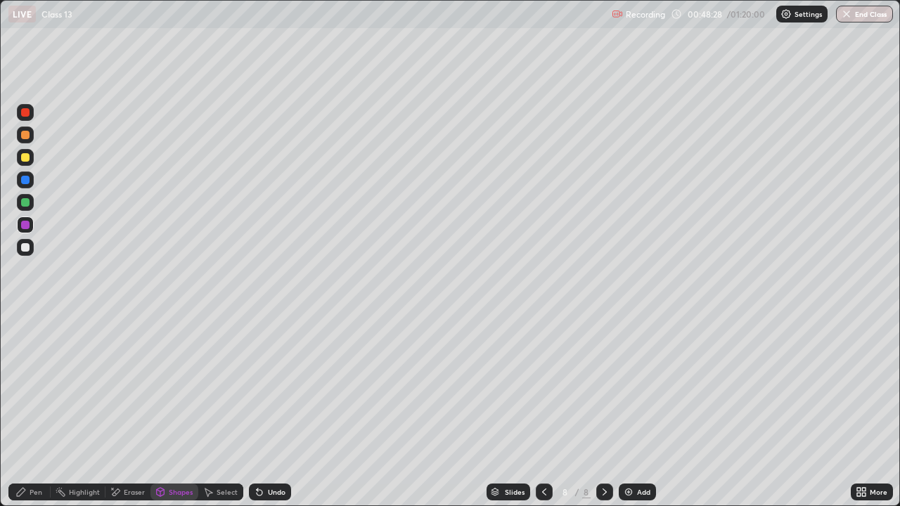
click at [25, 181] on div at bounding box center [25, 180] width 8 height 8
click at [35, 411] on div "Pen" at bounding box center [29, 492] width 42 height 17
click at [601, 411] on icon at bounding box center [604, 492] width 11 height 11
click at [630, 411] on img at bounding box center [628, 492] width 11 height 11
click at [27, 158] on div at bounding box center [25, 157] width 8 height 8
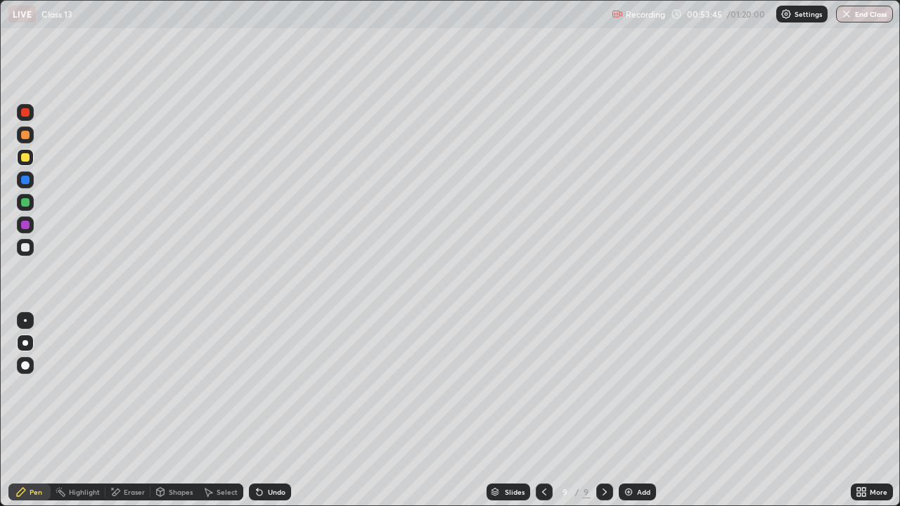
click at [171, 411] on div "Shapes" at bounding box center [181, 492] width 24 height 7
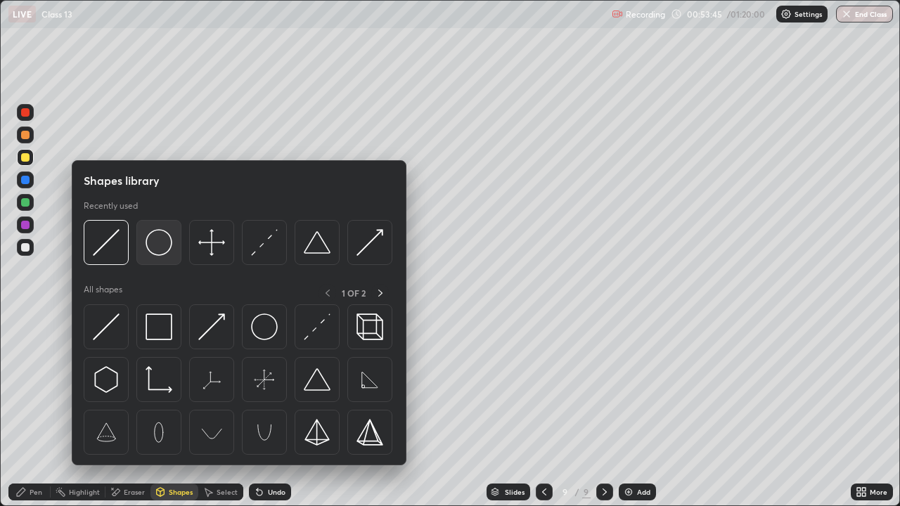
click at [167, 247] on img at bounding box center [159, 242] width 27 height 27
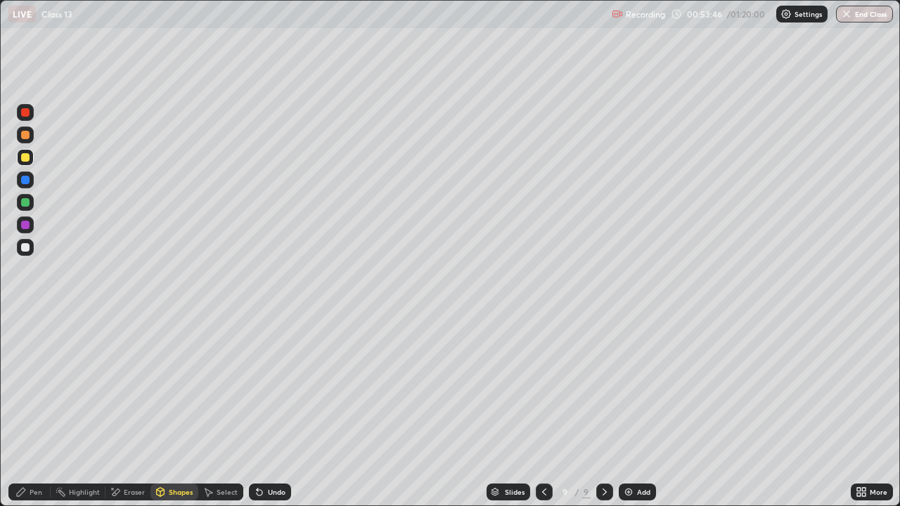
click at [33, 245] on div at bounding box center [25, 247] width 17 height 17
click at [30, 411] on div "Pen" at bounding box center [36, 492] width 13 height 7
click at [26, 202] on div at bounding box center [25, 202] width 8 height 8
click at [165, 411] on icon at bounding box center [160, 492] width 11 height 11
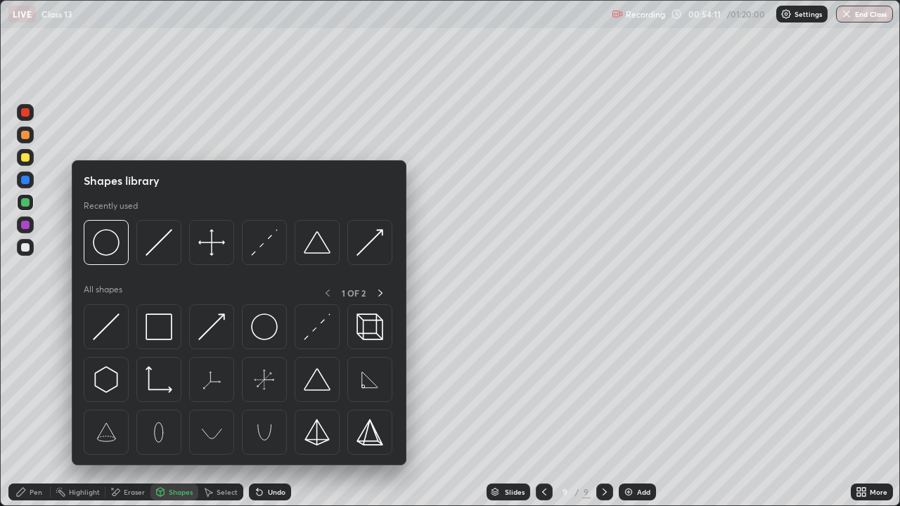
click at [30, 411] on div "Pen" at bounding box center [36, 492] width 13 height 7
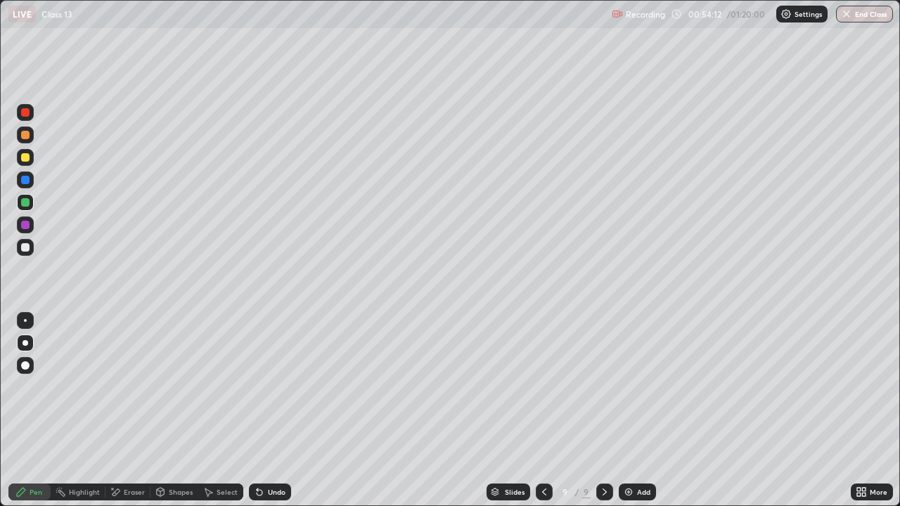
click at [26, 226] on div at bounding box center [25, 225] width 8 height 8
click at [165, 411] on icon at bounding box center [160, 492] width 11 height 11
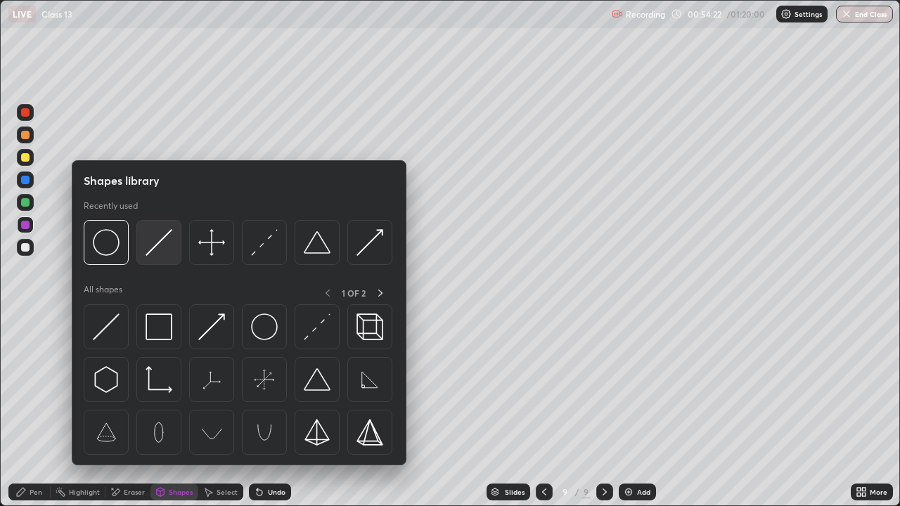
click at [151, 250] on img at bounding box center [159, 242] width 27 height 27
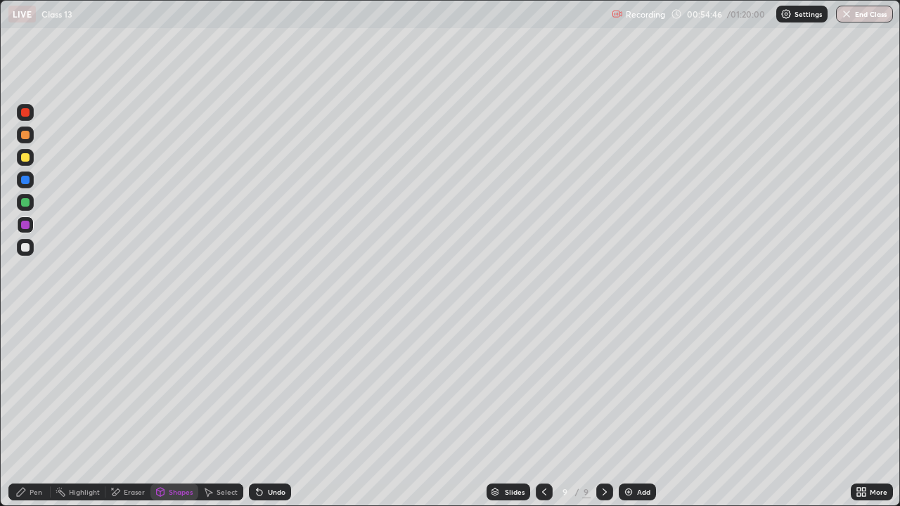
click at [264, 411] on div "Undo" at bounding box center [270, 492] width 42 height 17
click at [24, 157] on div at bounding box center [25, 157] width 8 height 8
click at [25, 204] on div at bounding box center [25, 202] width 8 height 8
click at [38, 411] on div "Pen" at bounding box center [36, 492] width 13 height 7
click at [23, 179] on div at bounding box center [25, 180] width 8 height 8
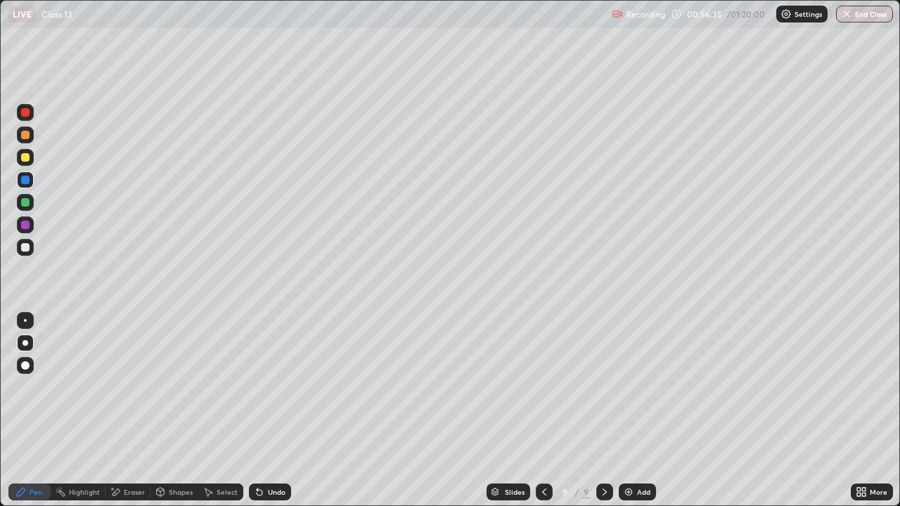
click at [124, 411] on div "Eraser" at bounding box center [134, 492] width 21 height 7
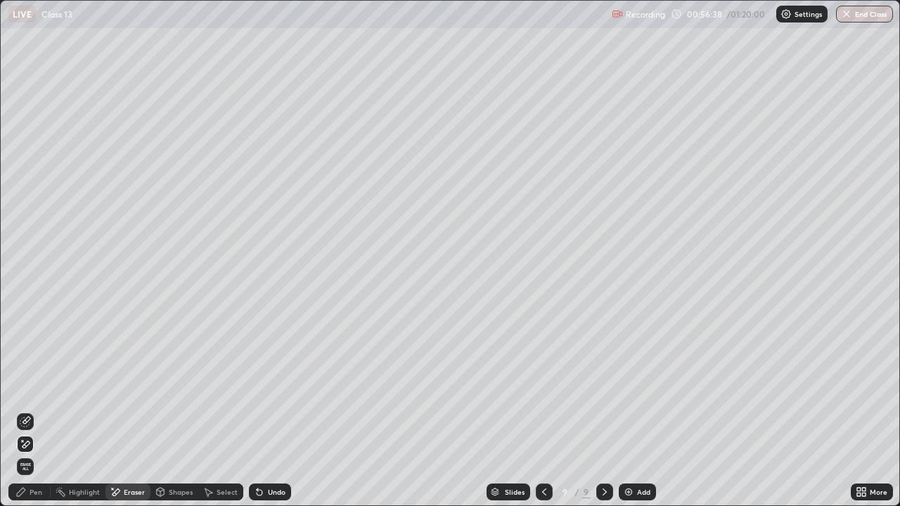
click at [25, 411] on icon at bounding box center [20, 492] width 11 height 11
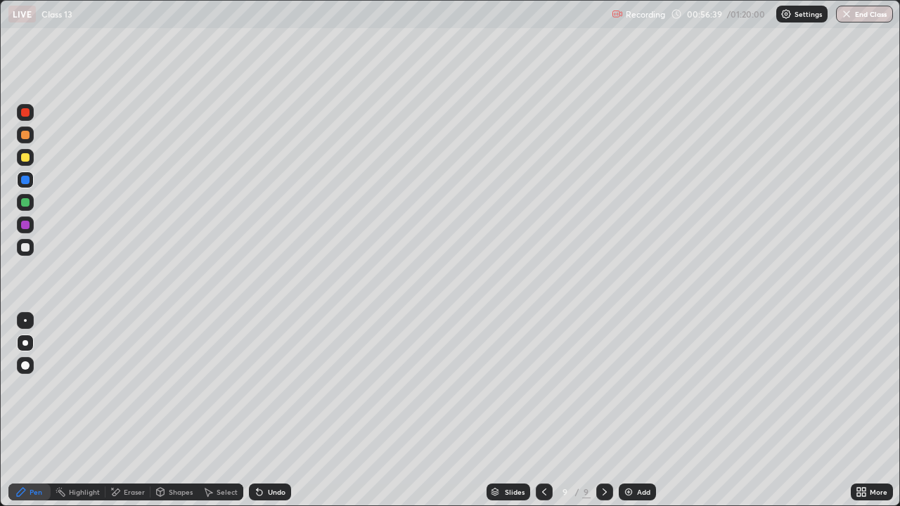
click at [25, 157] on div at bounding box center [25, 157] width 8 height 8
click at [164, 411] on icon at bounding box center [160, 492] width 11 height 11
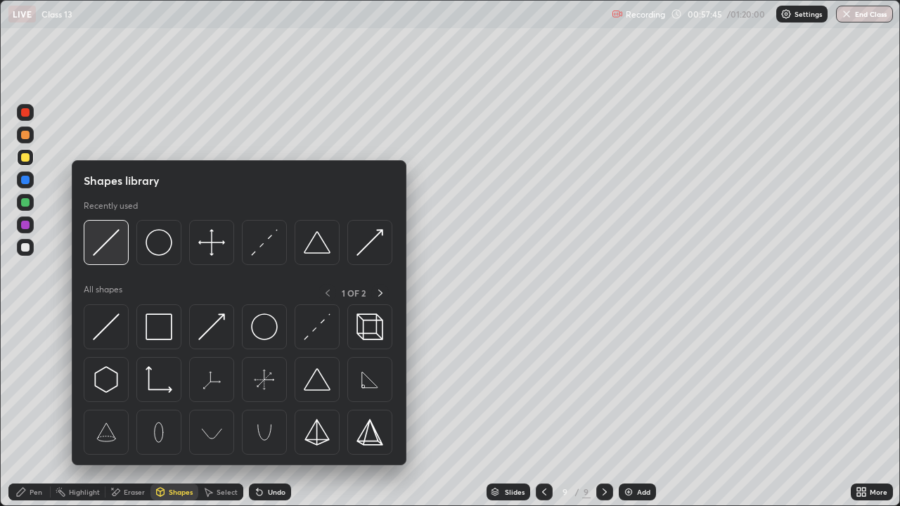
click at [110, 243] on img at bounding box center [106, 242] width 27 height 27
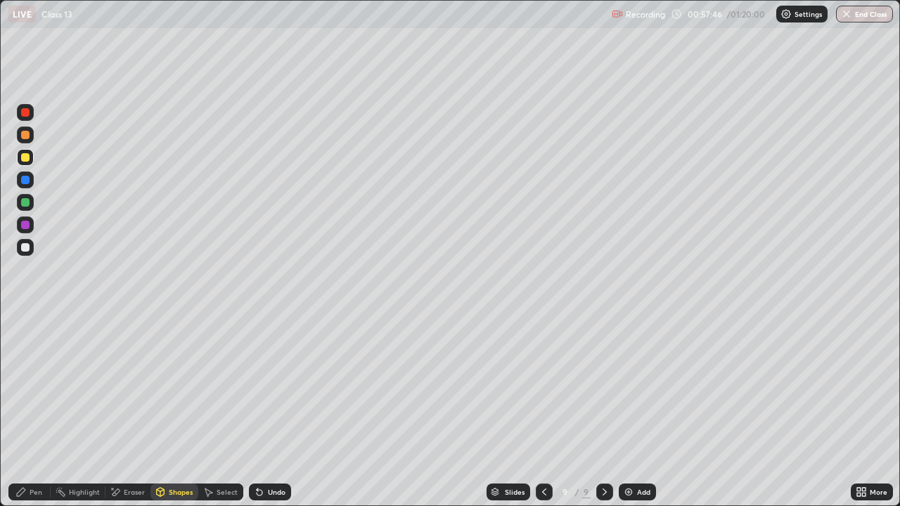
click at [25, 224] on div at bounding box center [25, 225] width 8 height 8
click at [25, 411] on icon at bounding box center [20, 492] width 11 height 11
click at [601, 411] on icon at bounding box center [604, 492] width 11 height 11
click at [632, 411] on img at bounding box center [628, 492] width 11 height 11
click at [27, 157] on div at bounding box center [25, 157] width 8 height 8
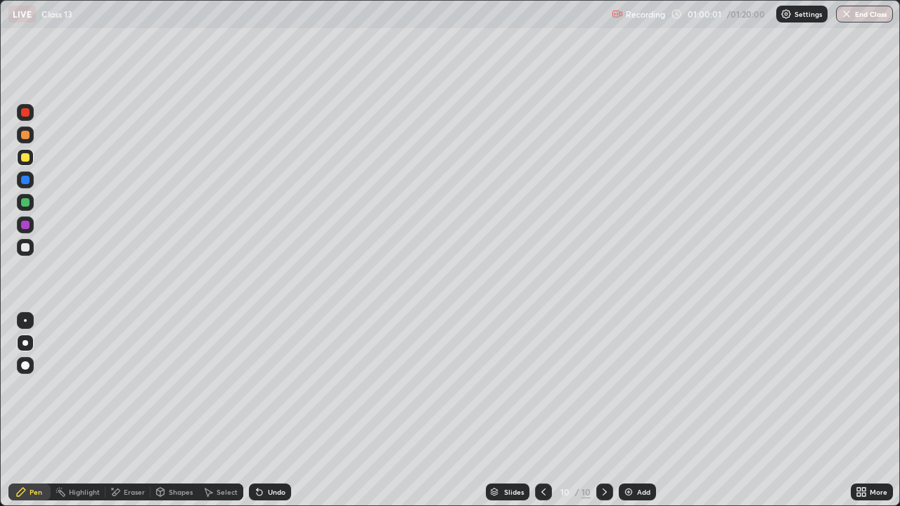
click at [166, 411] on div "Shapes" at bounding box center [174, 492] width 48 height 17
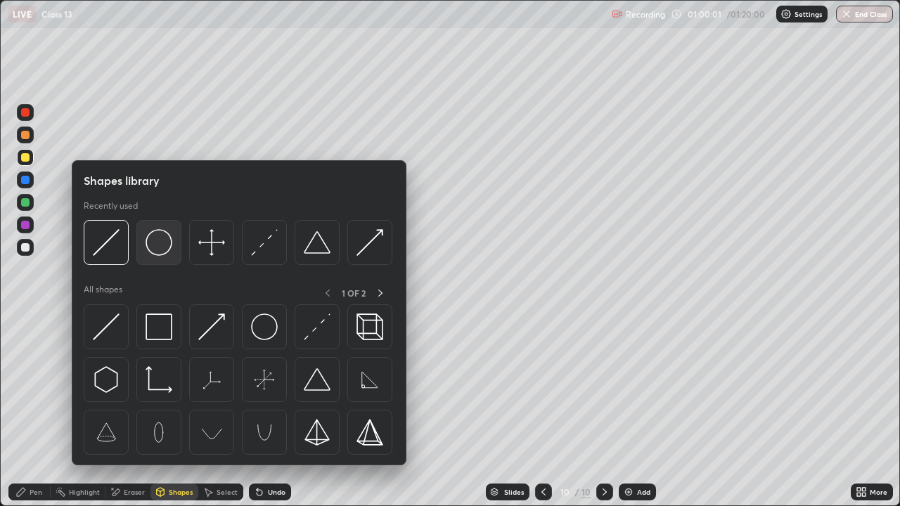
click at [157, 247] on img at bounding box center [159, 242] width 27 height 27
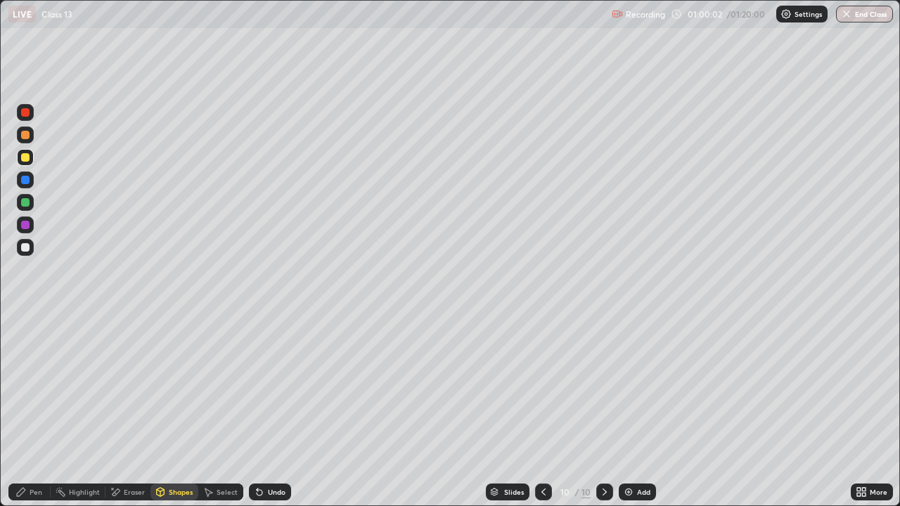
click at [28, 247] on div at bounding box center [25, 247] width 8 height 8
click at [26, 411] on icon at bounding box center [20, 492] width 11 height 11
click at [26, 157] on div at bounding box center [25, 157] width 8 height 8
click at [27, 227] on div at bounding box center [25, 225] width 8 height 8
click at [169, 411] on div "Shapes" at bounding box center [181, 492] width 24 height 7
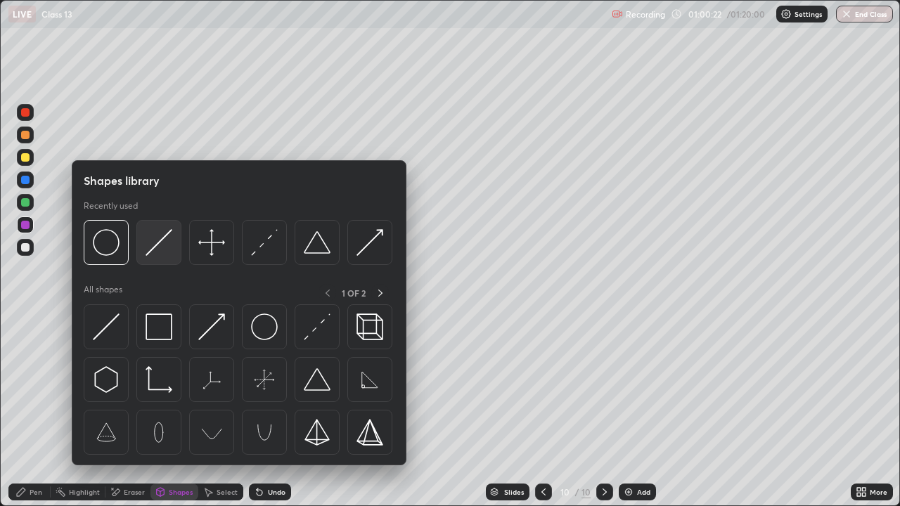
click at [155, 251] on img at bounding box center [159, 242] width 27 height 27
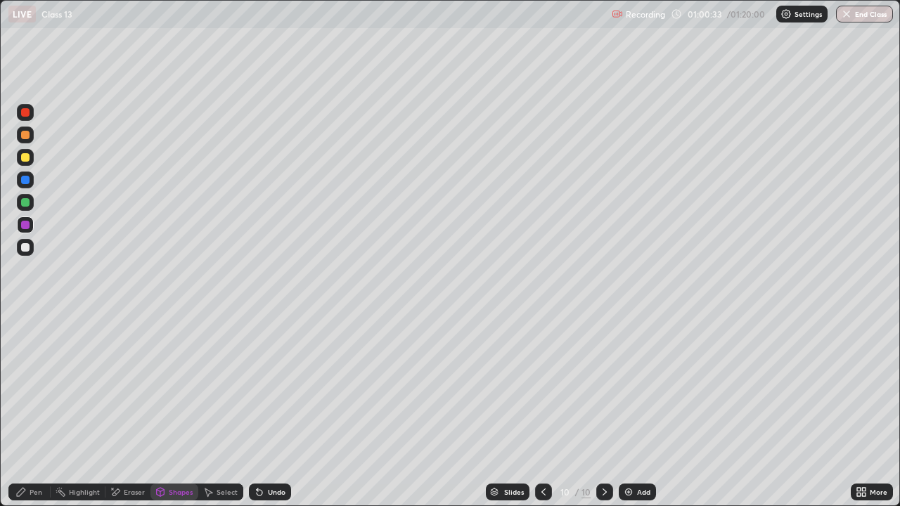
click at [25, 181] on div at bounding box center [25, 180] width 8 height 8
click at [30, 411] on div "Pen" at bounding box center [36, 492] width 13 height 7
click at [169, 411] on div "Shapes" at bounding box center [181, 492] width 24 height 7
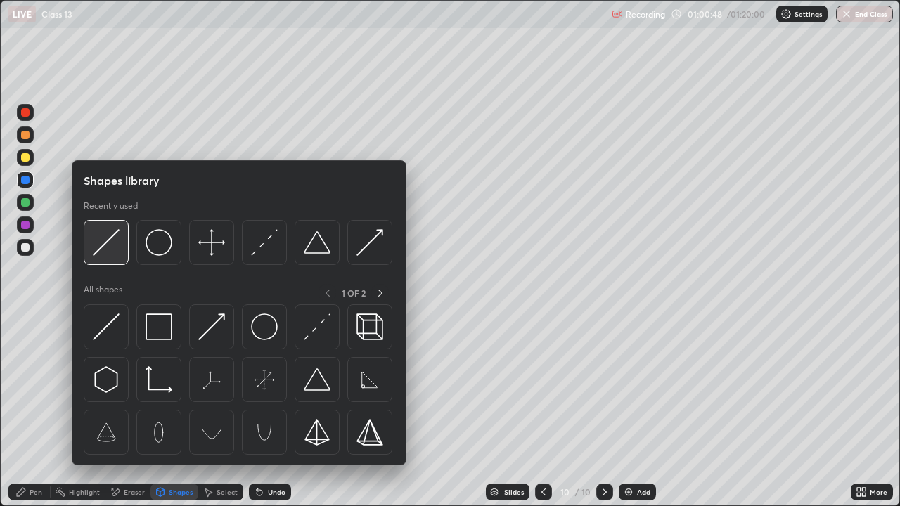
click at [110, 247] on img at bounding box center [106, 242] width 27 height 27
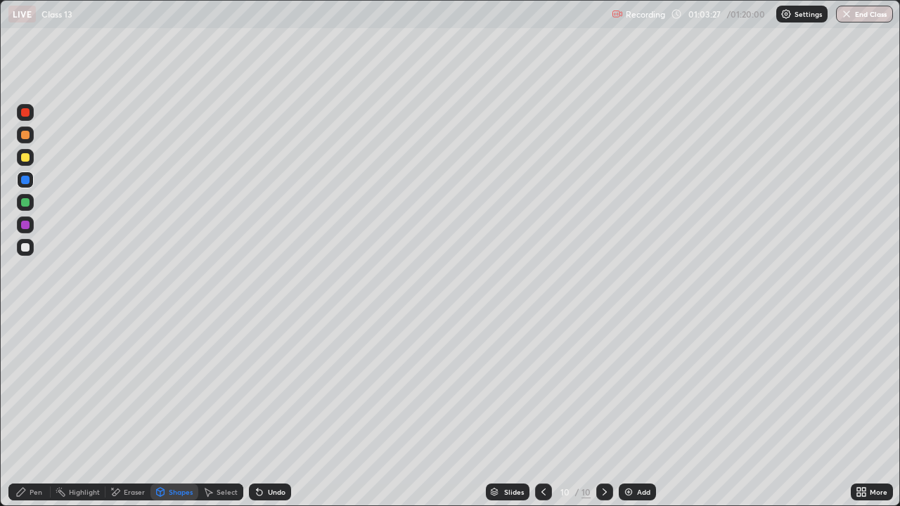
click at [27, 411] on div "Pen" at bounding box center [29, 492] width 42 height 17
click at [25, 157] on div at bounding box center [25, 157] width 8 height 8
click at [27, 154] on div at bounding box center [25, 157] width 8 height 8
click at [25, 248] on div at bounding box center [25, 247] width 8 height 8
click at [172, 411] on div "Shapes" at bounding box center [181, 492] width 24 height 7
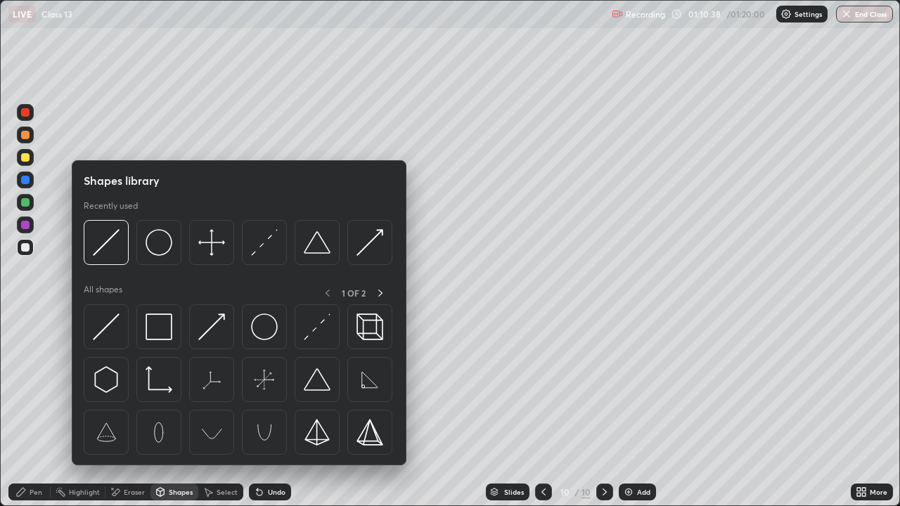
click at [159, 244] on img at bounding box center [159, 242] width 27 height 27
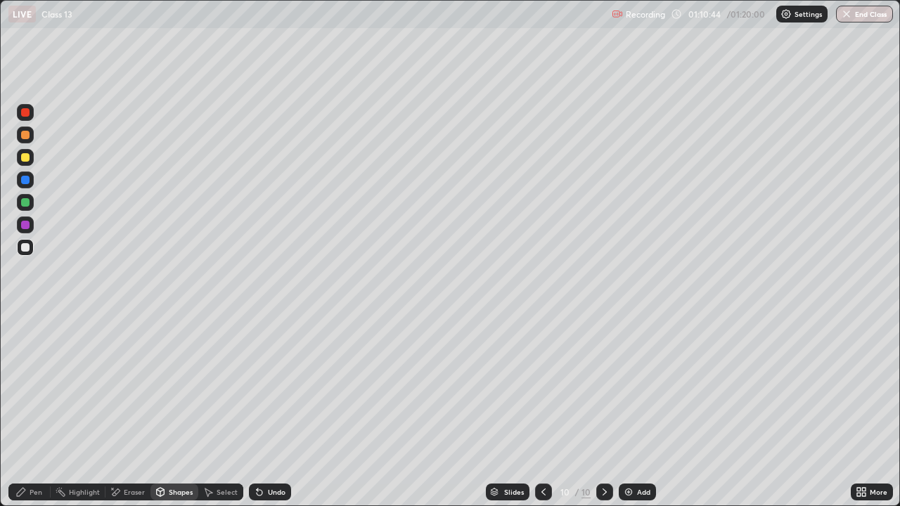
click at [34, 411] on div "Pen" at bounding box center [36, 492] width 13 height 7
click at [26, 204] on div at bounding box center [25, 202] width 8 height 8
click at [174, 411] on div "Shapes" at bounding box center [174, 492] width 48 height 17
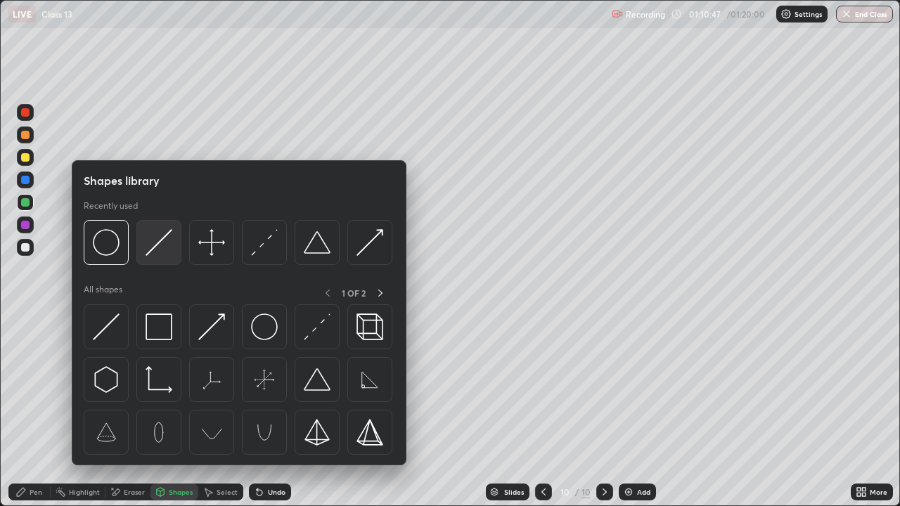
click at [156, 245] on img at bounding box center [159, 242] width 27 height 27
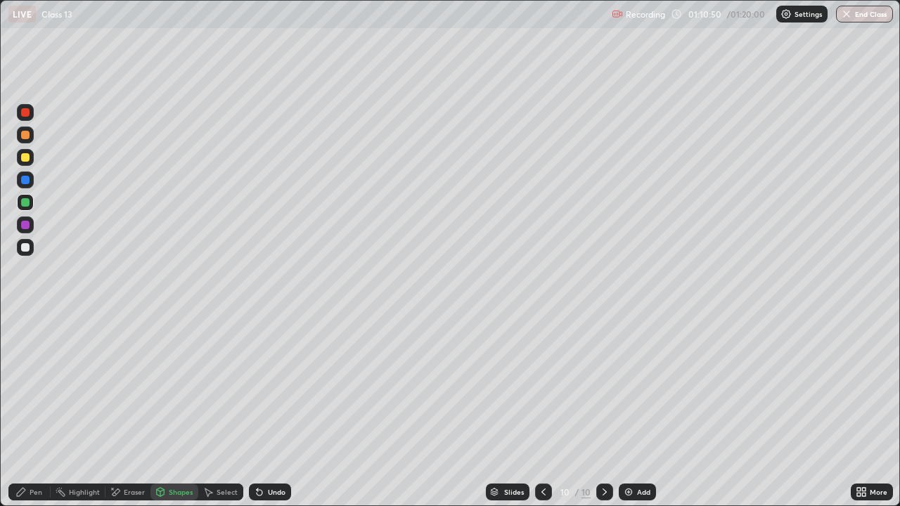
click at [32, 411] on div "Pen" at bounding box center [36, 492] width 13 height 7
click at [24, 160] on div at bounding box center [25, 157] width 8 height 8
click at [169, 411] on div "Shapes" at bounding box center [181, 492] width 24 height 7
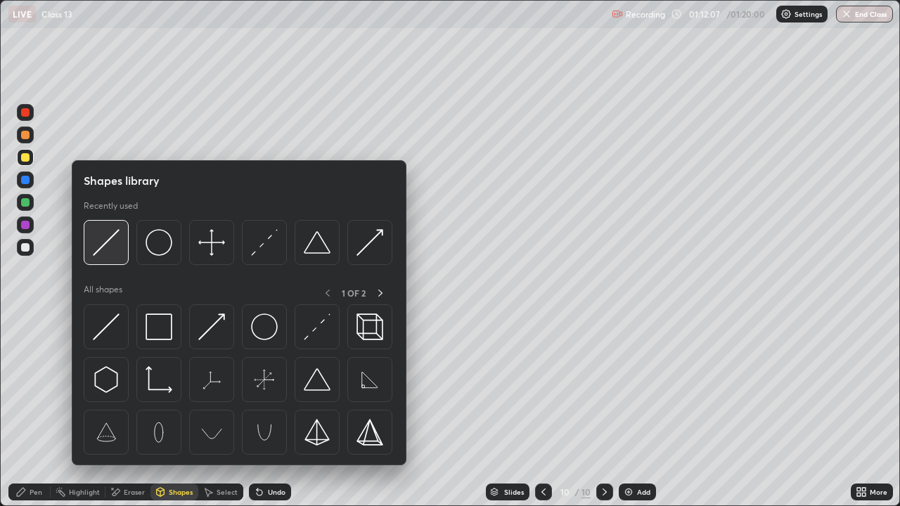
click at [108, 247] on img at bounding box center [106, 242] width 27 height 27
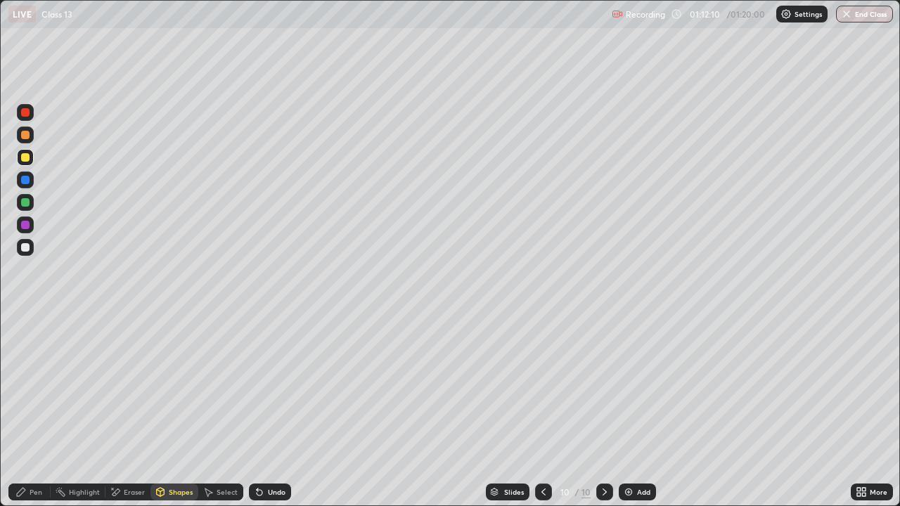
click at [26, 205] on div at bounding box center [25, 202] width 8 height 8
click at [27, 411] on div "Pen" at bounding box center [29, 492] width 42 height 17
click at [25, 160] on div at bounding box center [25, 157] width 8 height 8
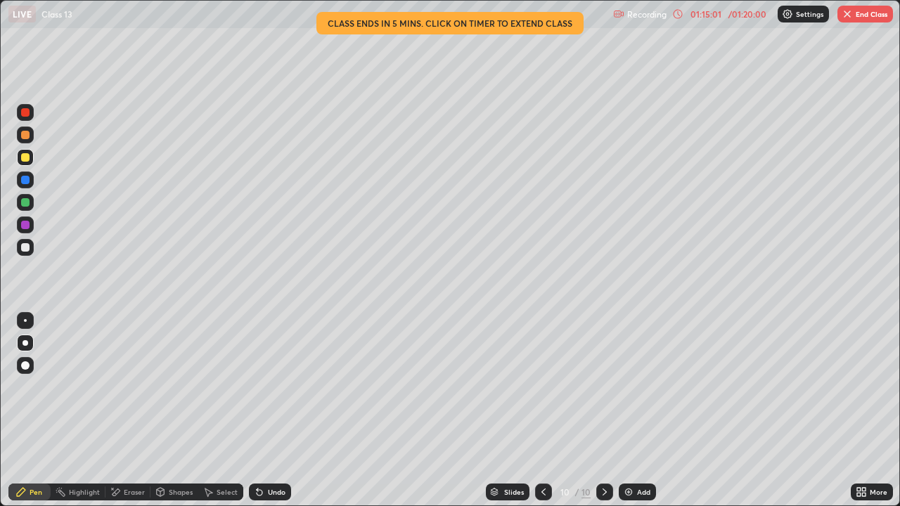
click at [26, 223] on div at bounding box center [25, 225] width 8 height 8
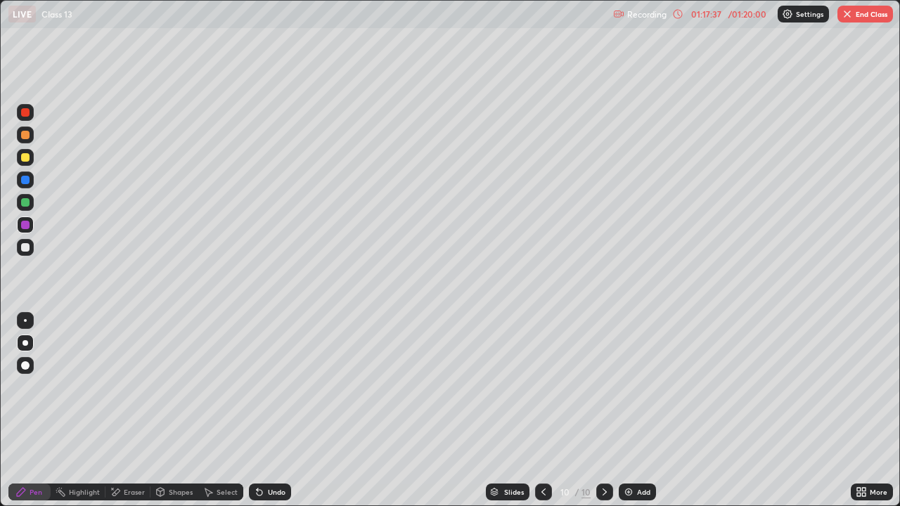
click at [865, 14] on button "End Class" at bounding box center [865, 14] width 56 height 17
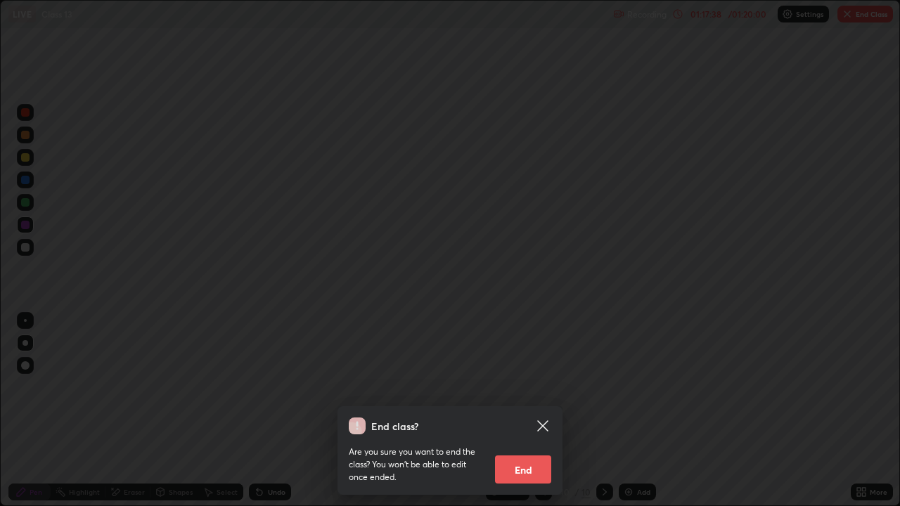
click at [535, 411] on button "End" at bounding box center [523, 470] width 56 height 28
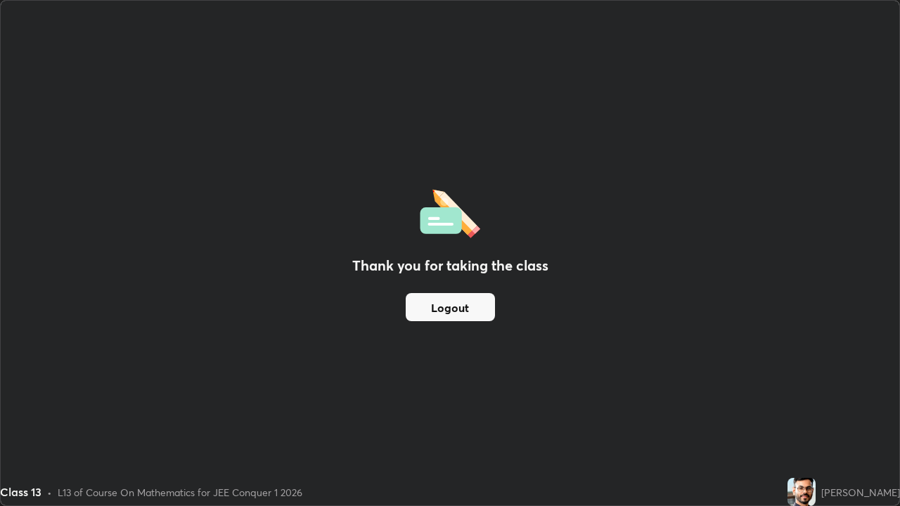
click at [489, 316] on button "Logout" at bounding box center [450, 307] width 89 height 28
